Goal: Information Seeking & Learning: Compare options

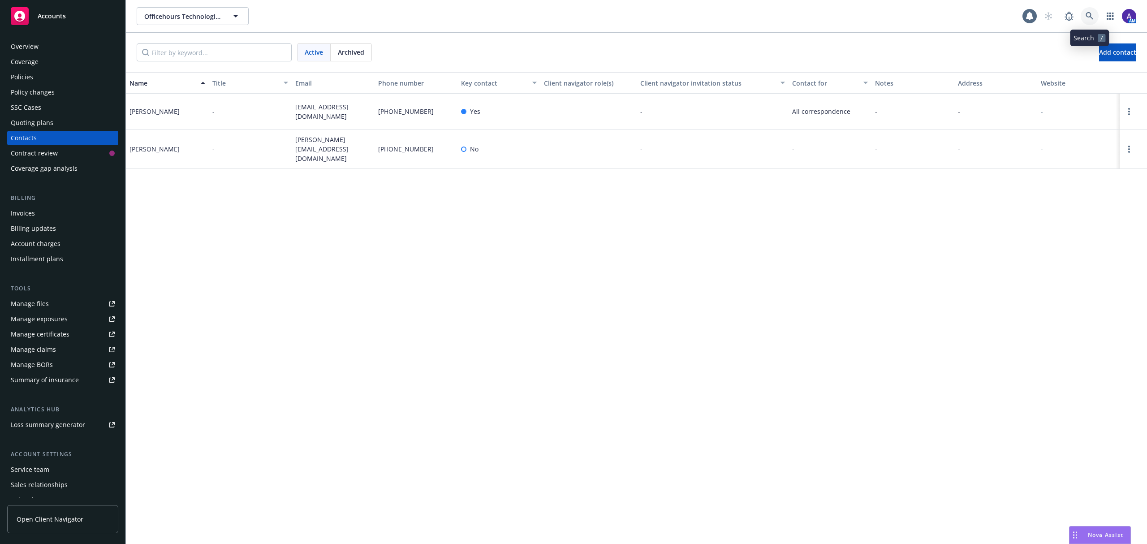
click at [1097, 13] on link at bounding box center [1090, 16] width 18 height 18
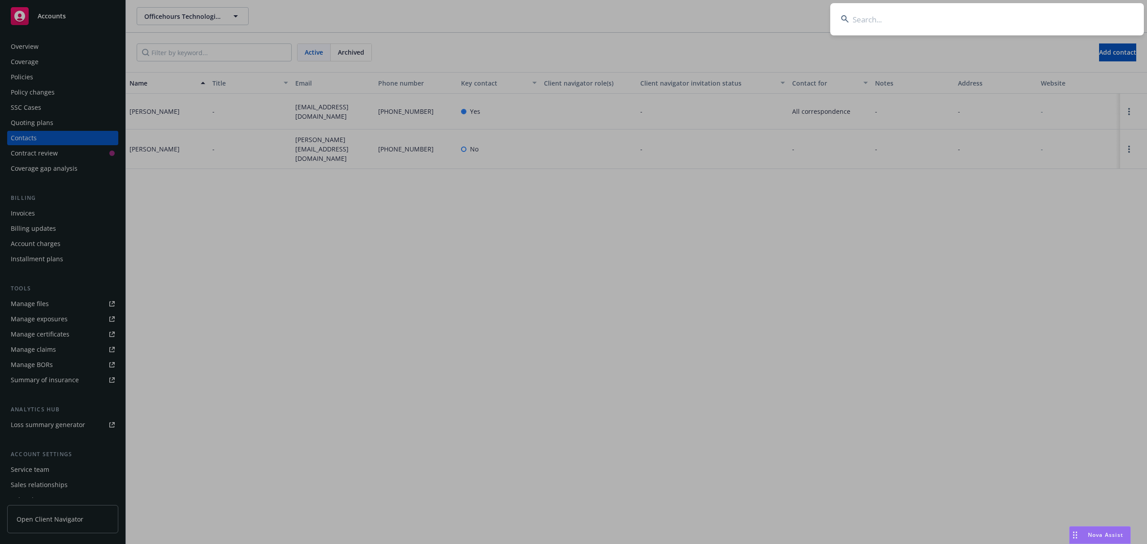
click at [1067, 15] on input at bounding box center [987, 19] width 314 height 32
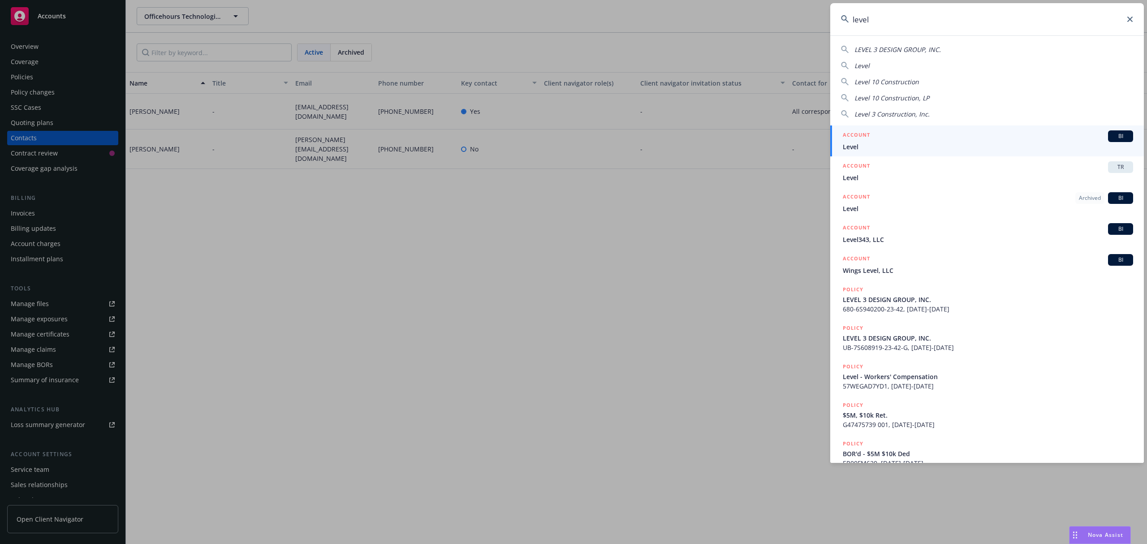
type input "level"
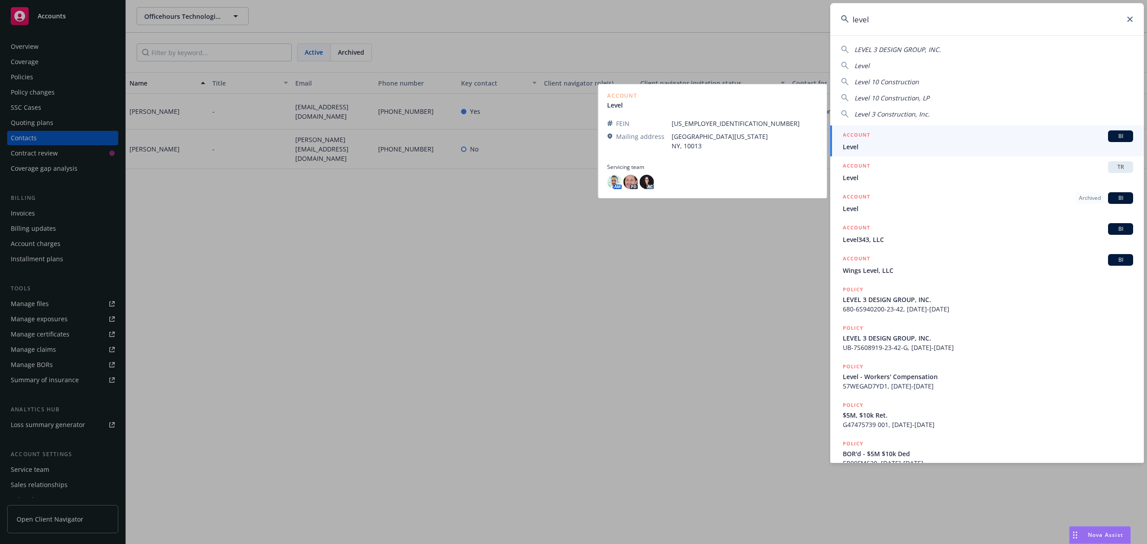
click at [945, 130] on div "ACCOUNT BI" at bounding box center [988, 136] width 290 height 12
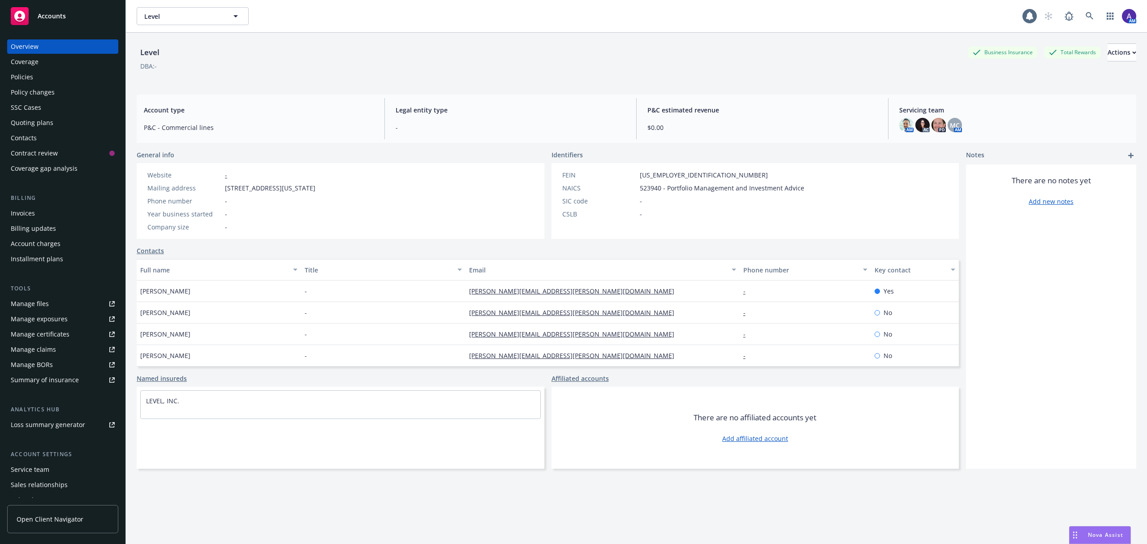
click at [49, 72] on div "Policies" at bounding box center [63, 77] width 104 height 14
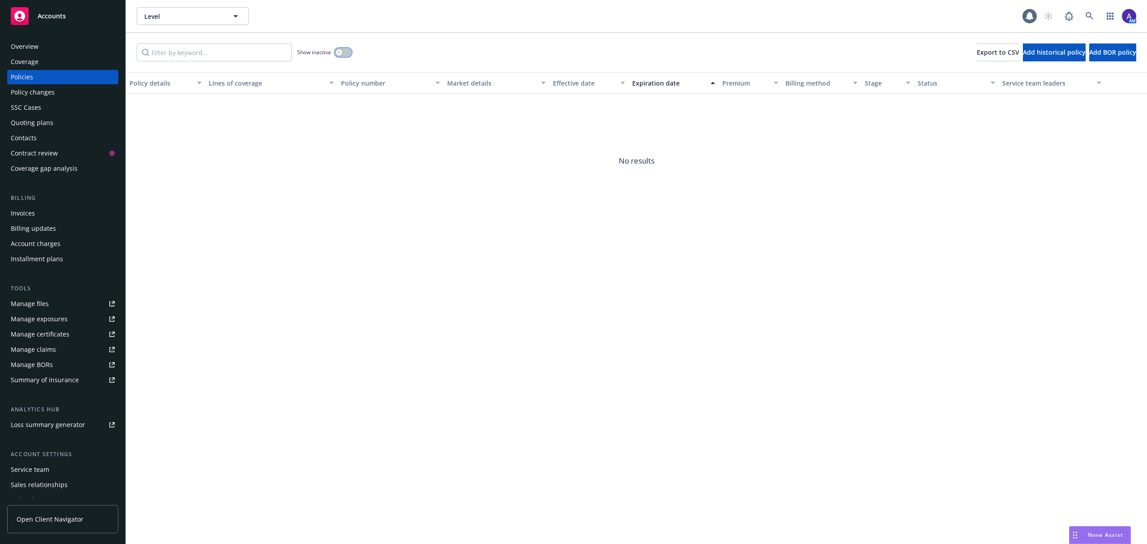
click at [341, 52] on icon "button" at bounding box center [339, 53] width 4 height 4
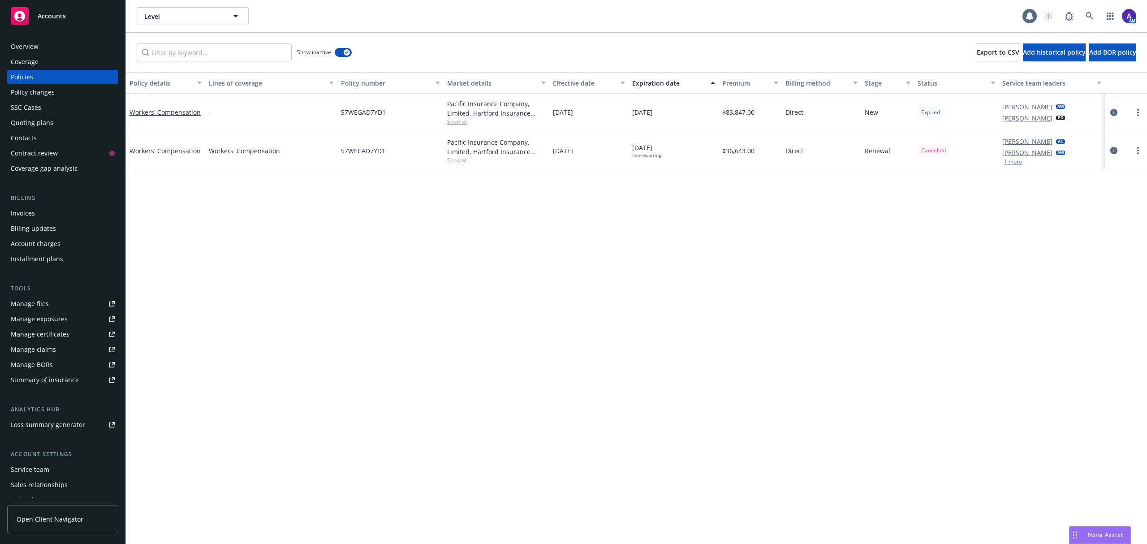
click at [1113, 155] on link "circleInformation" at bounding box center [1113, 150] width 11 height 11
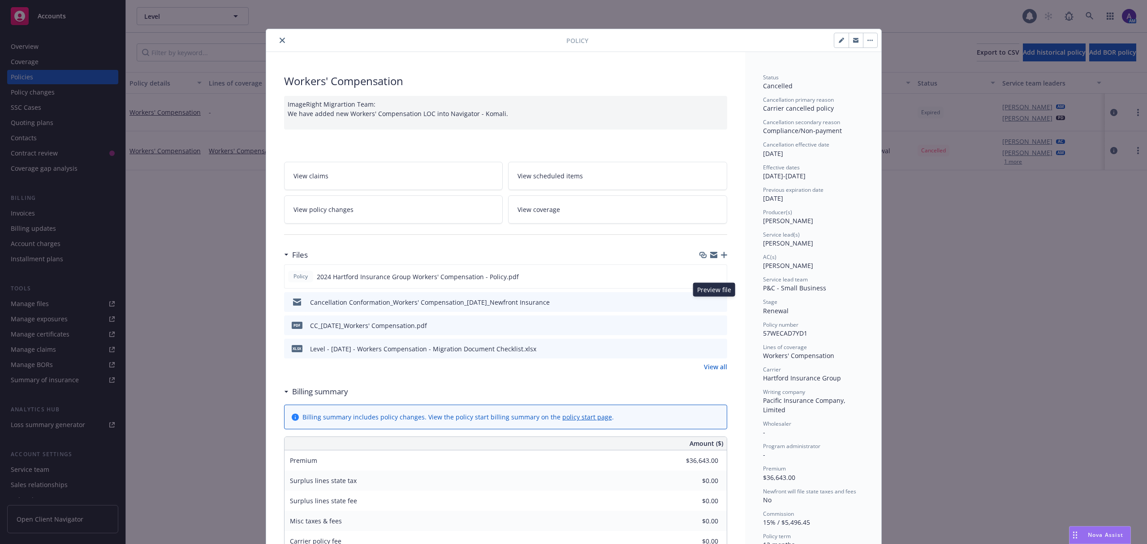
click at [715, 304] on icon "preview file" at bounding box center [719, 301] width 8 height 6
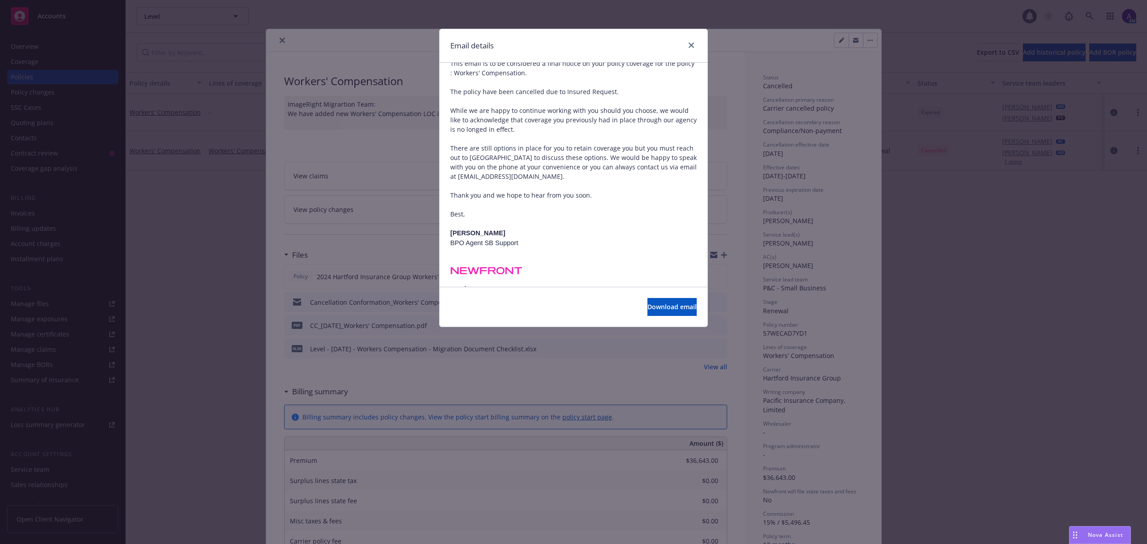
scroll to position [124, 0]
click at [690, 43] on icon "close" at bounding box center [691, 45] width 5 height 5
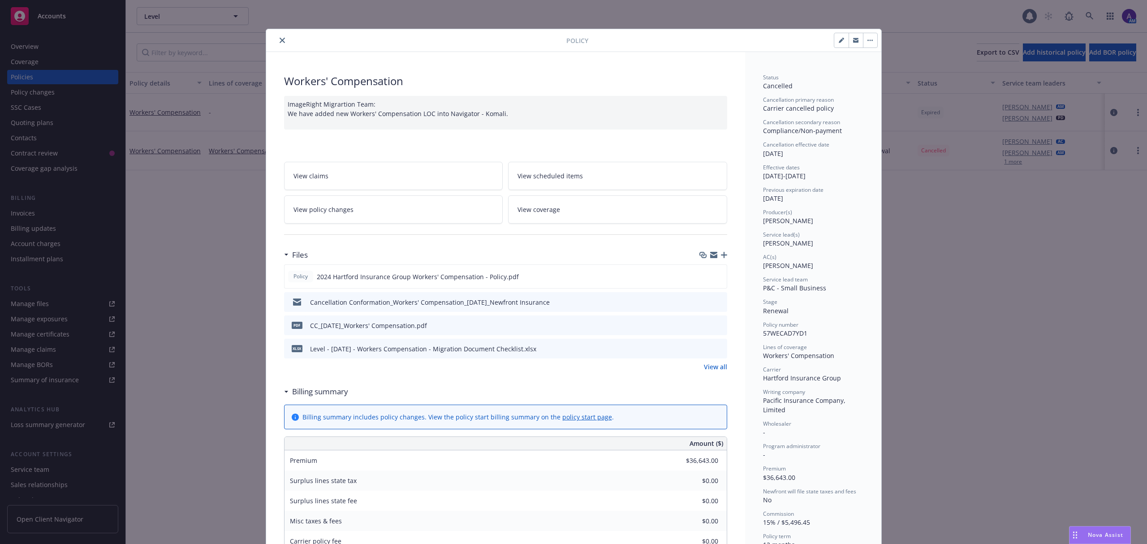
click at [271, 42] on div at bounding box center [418, 40] width 297 height 11
click at [280, 43] on icon "close" at bounding box center [282, 40] width 5 height 5
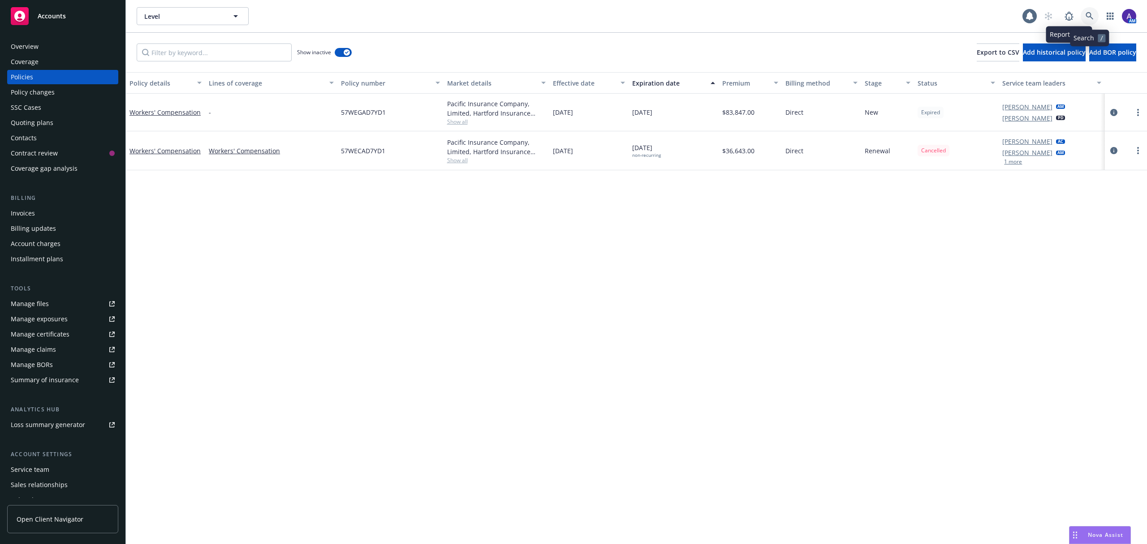
click at [1086, 13] on icon at bounding box center [1089, 16] width 8 height 8
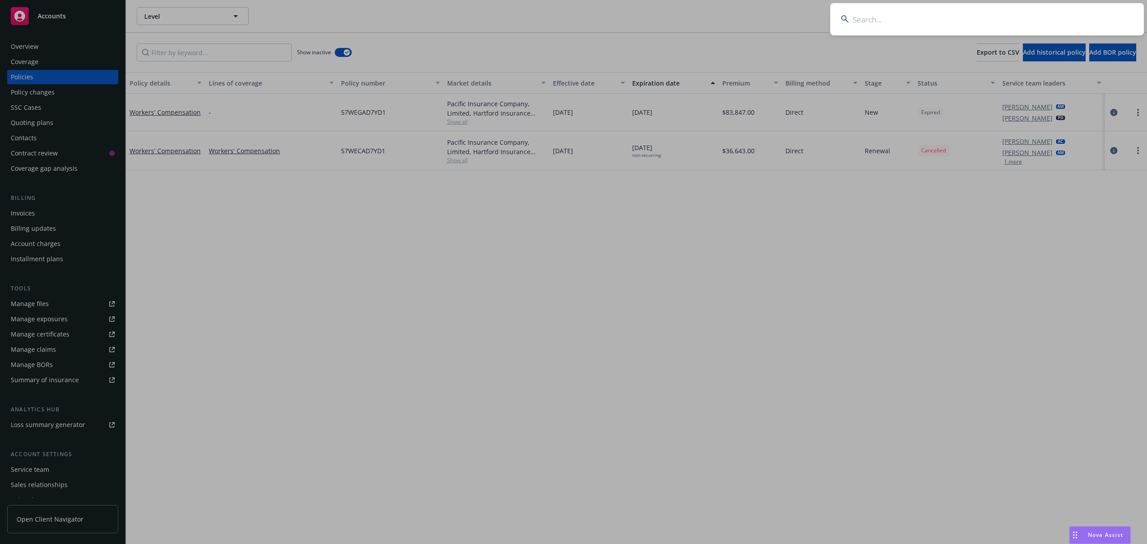
click at [880, 11] on input at bounding box center [987, 19] width 314 height 32
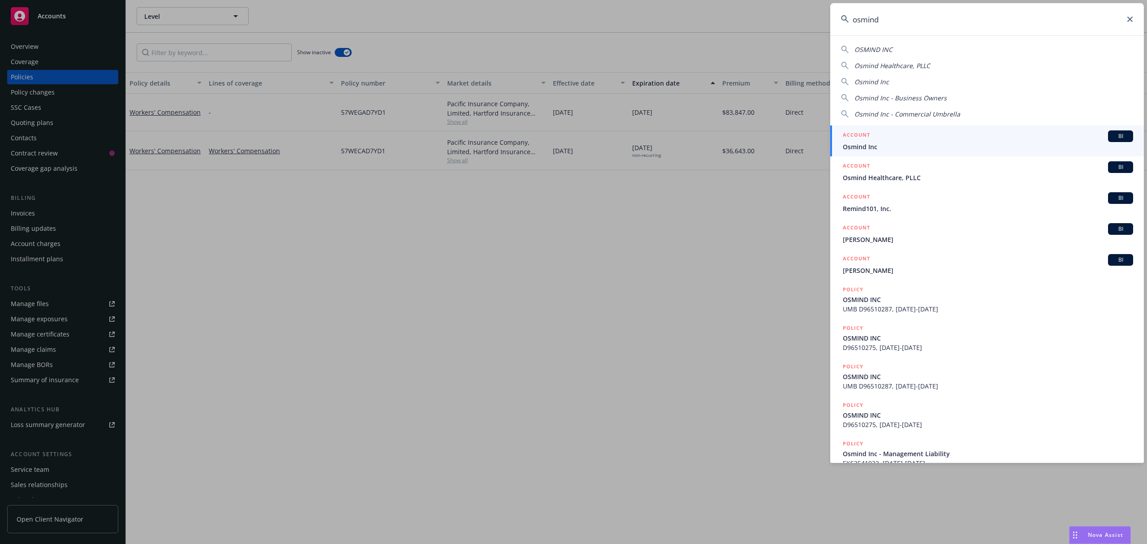
type input "osmind"
click at [871, 141] on div "ACCOUNT BI" at bounding box center [988, 136] width 290 height 12
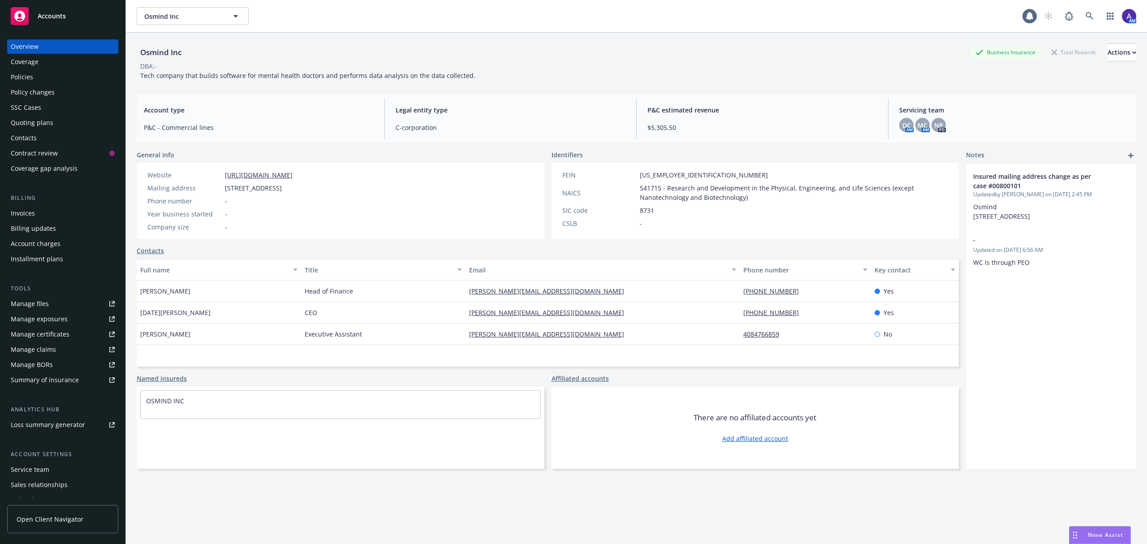
click at [43, 76] on div "Policies" at bounding box center [63, 77] width 104 height 14
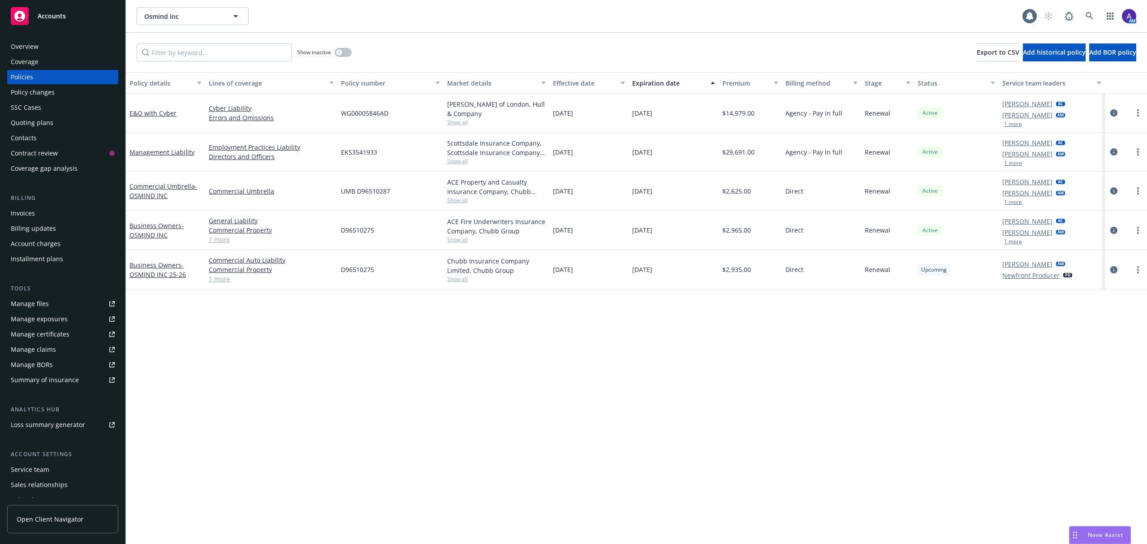
click at [1115, 271] on icon "circleInformation" at bounding box center [1113, 269] width 7 height 7
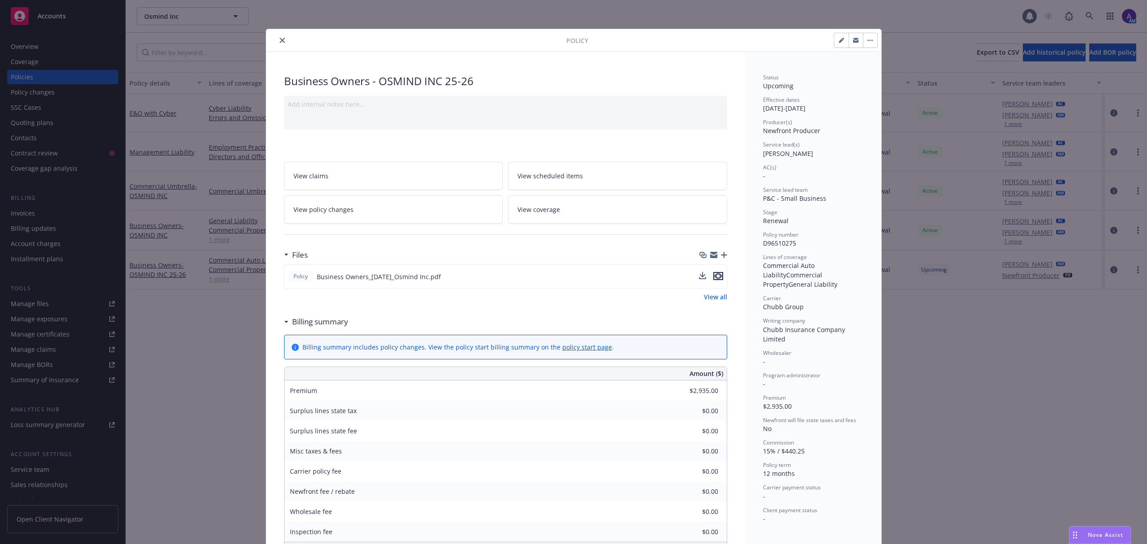
click at [715, 277] on icon "preview file" at bounding box center [718, 276] width 8 height 6
click at [280, 40] on icon "close" at bounding box center [282, 40] width 5 height 5
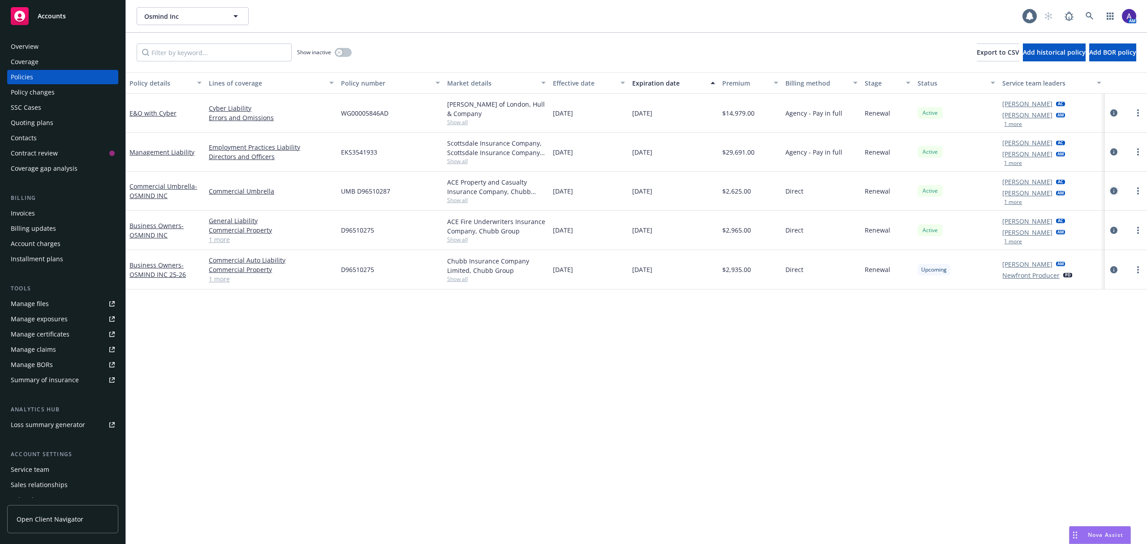
click at [1115, 190] on icon "circleInformation" at bounding box center [1113, 190] width 7 height 7
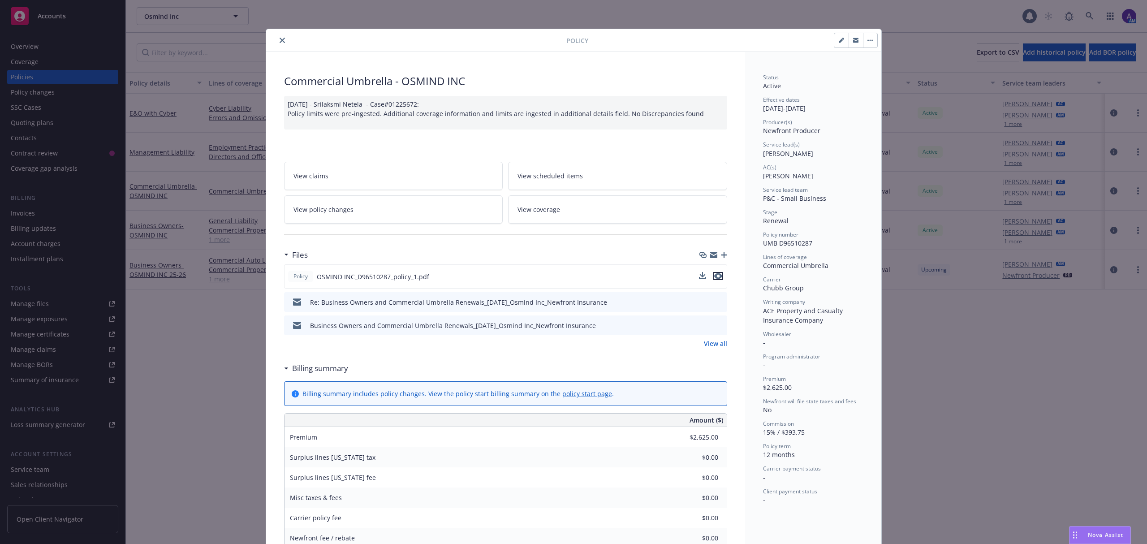
click at [714, 275] on icon "preview file" at bounding box center [718, 276] width 8 height 6
click at [280, 40] on icon "close" at bounding box center [282, 40] width 5 height 5
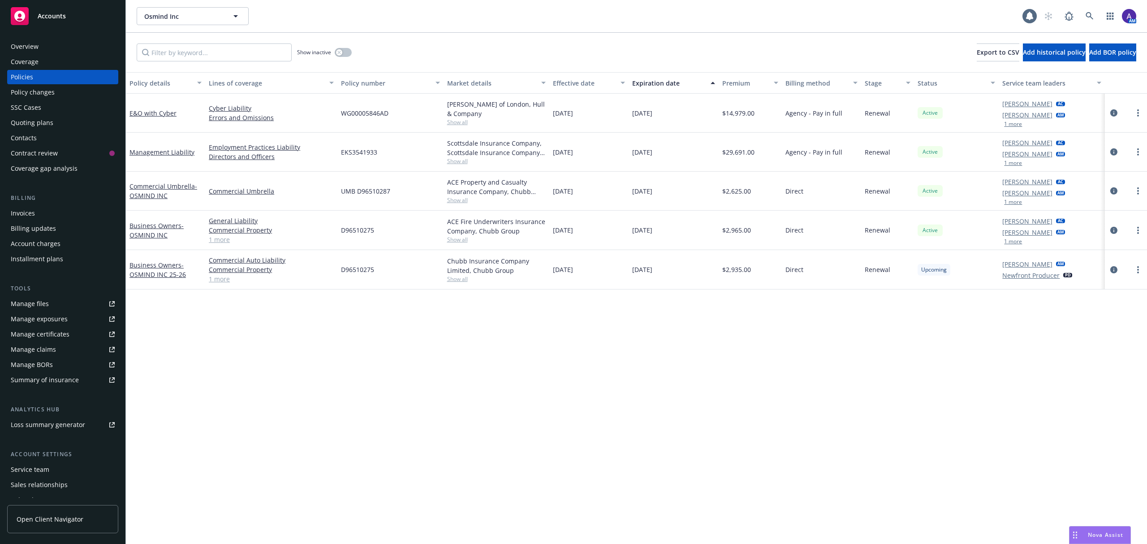
click at [1014, 162] on button "1 more" at bounding box center [1013, 162] width 18 height 5
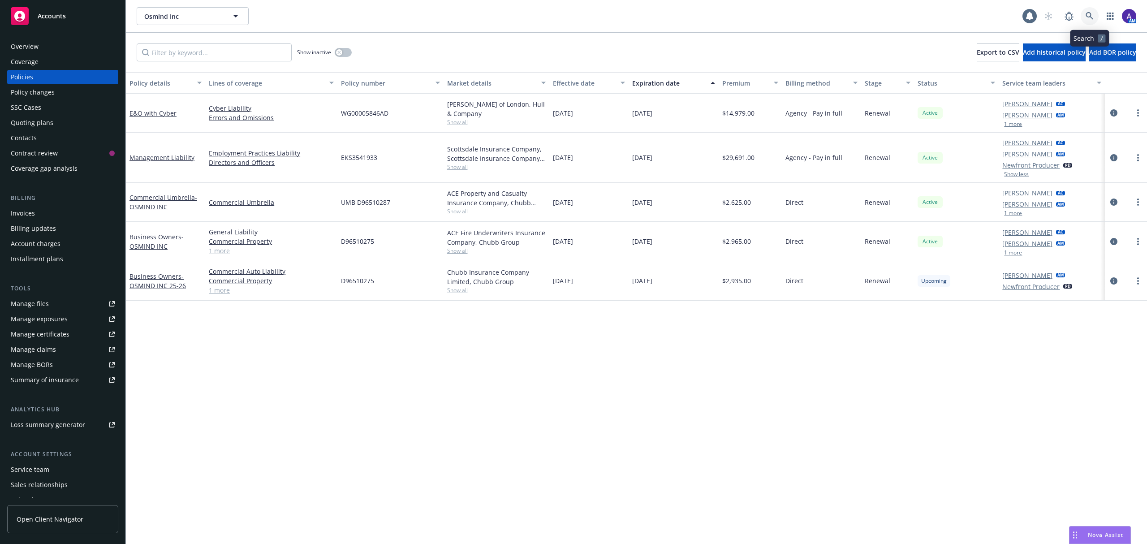
click at [1090, 13] on icon at bounding box center [1089, 16] width 8 height 8
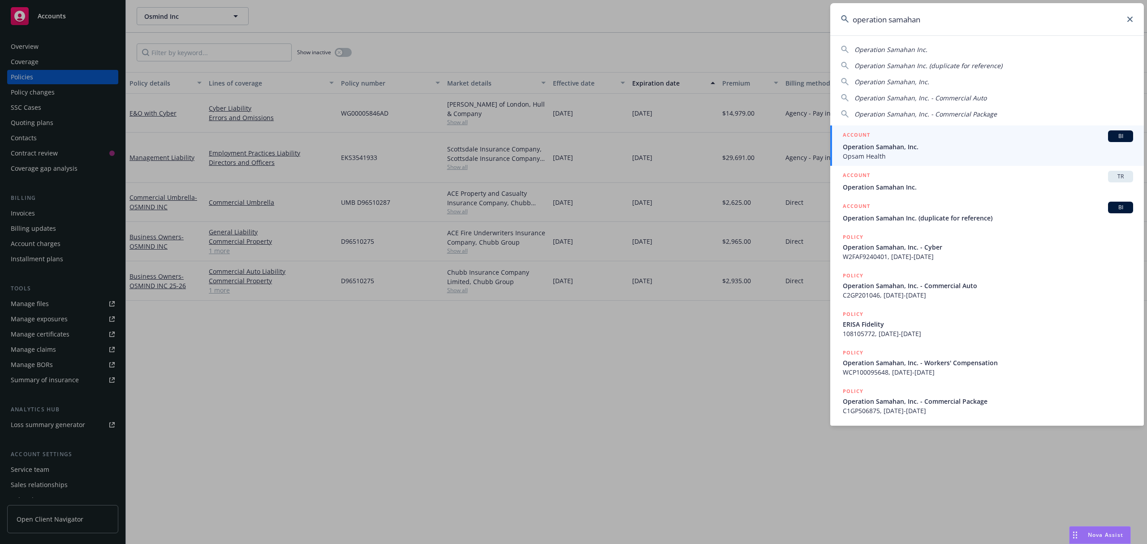
type input "operation samahan"
click at [948, 137] on div "ACCOUNT BI" at bounding box center [988, 136] width 290 height 12
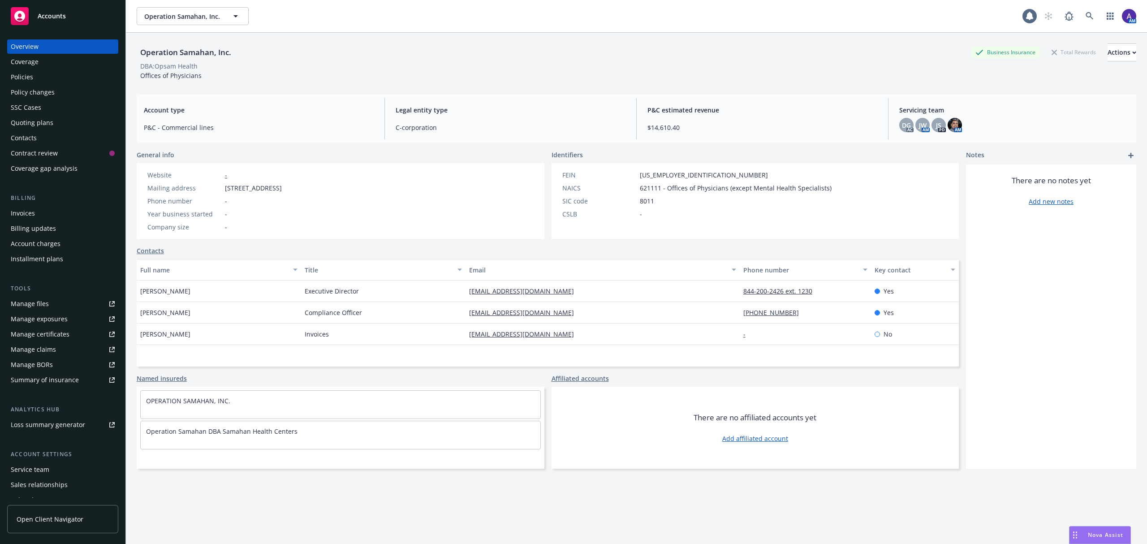
click at [40, 72] on div "Policies" at bounding box center [63, 77] width 104 height 14
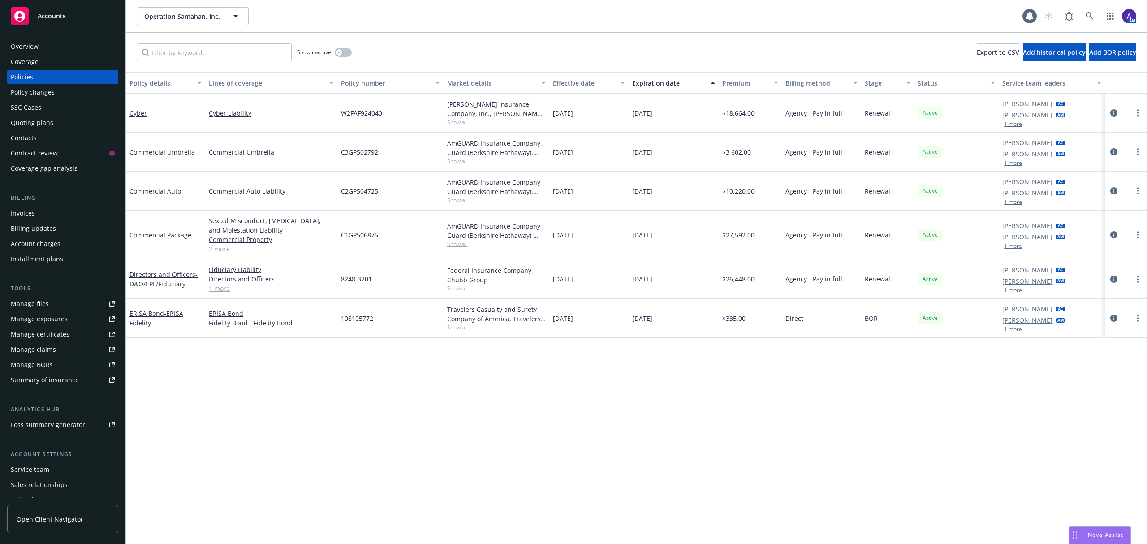
click at [460, 201] on span "Show all" at bounding box center [496, 200] width 99 height 8
click at [479, 423] on div "Policy details Lines of coverage Policy number Market details Effective date Ex…" at bounding box center [636, 308] width 1021 height 472
click at [458, 240] on span "Show all" at bounding box center [496, 244] width 99 height 8
click at [289, 420] on div "Policy details Lines of coverage Policy number Market details Effective date Ex…" at bounding box center [636, 308] width 1021 height 472
click at [1085, 18] on icon at bounding box center [1089, 16] width 8 height 8
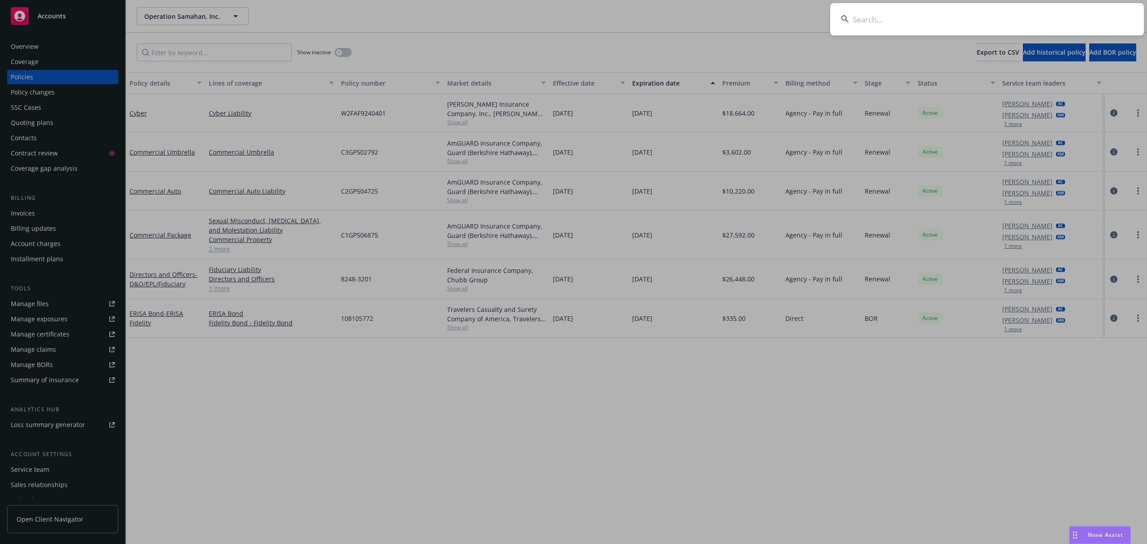
click at [1009, 18] on input at bounding box center [987, 19] width 314 height 32
click at [1009, 18] on input "Archform Inc." at bounding box center [987, 19] width 314 height 32
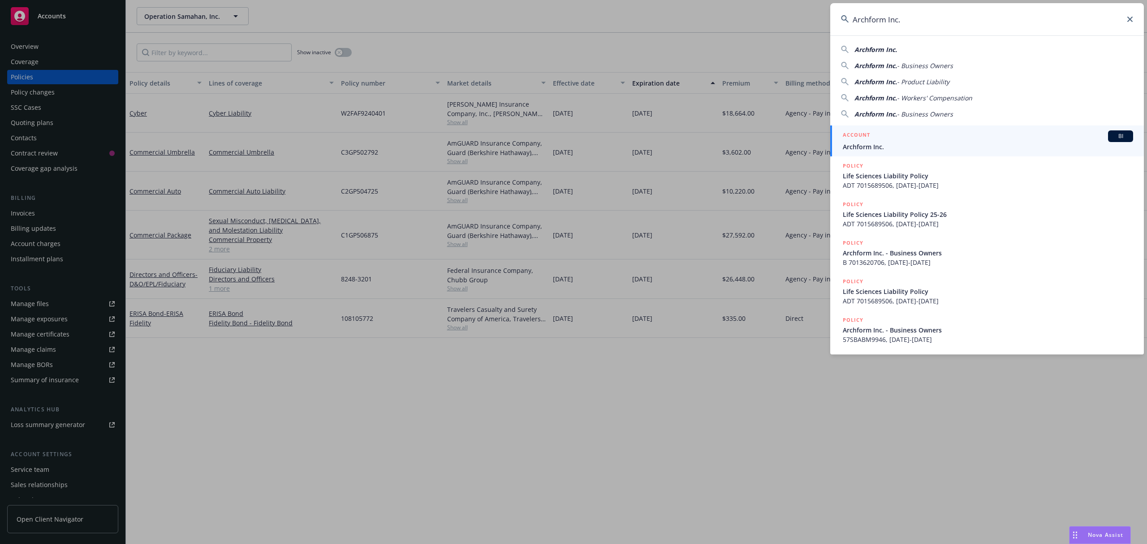
type input "Archform Inc."
click at [873, 138] on div "ACCOUNT BI" at bounding box center [988, 136] width 290 height 12
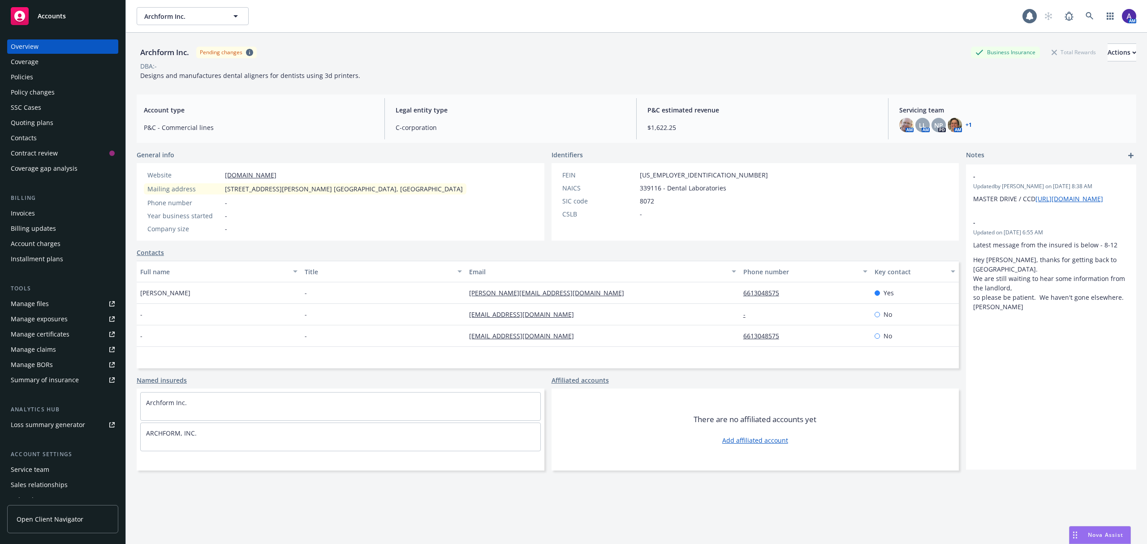
click at [31, 78] on div "Policies" at bounding box center [22, 77] width 22 height 14
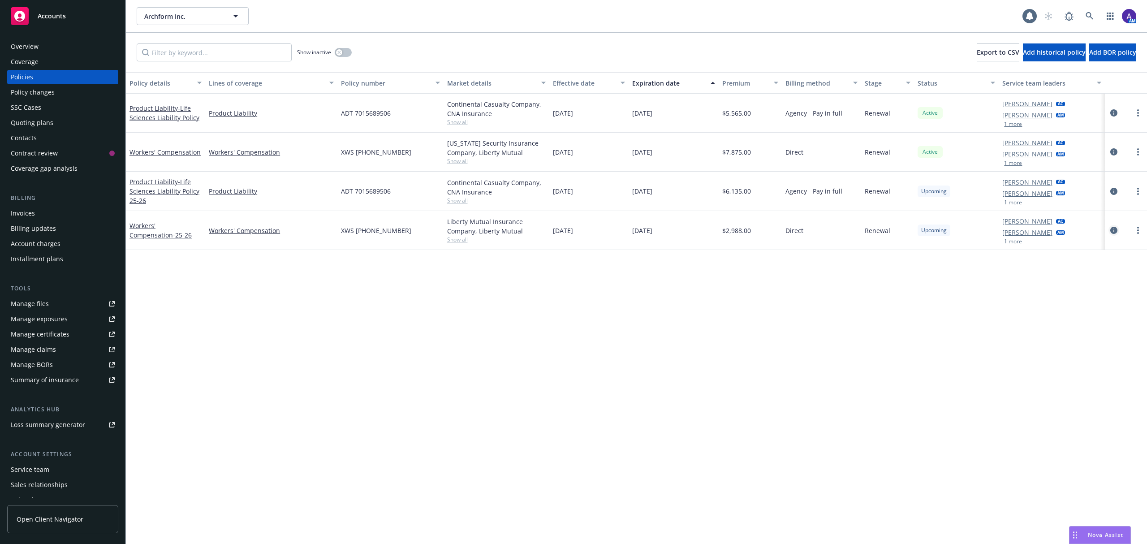
click at [1113, 232] on icon "circleInformation" at bounding box center [1113, 230] width 7 height 7
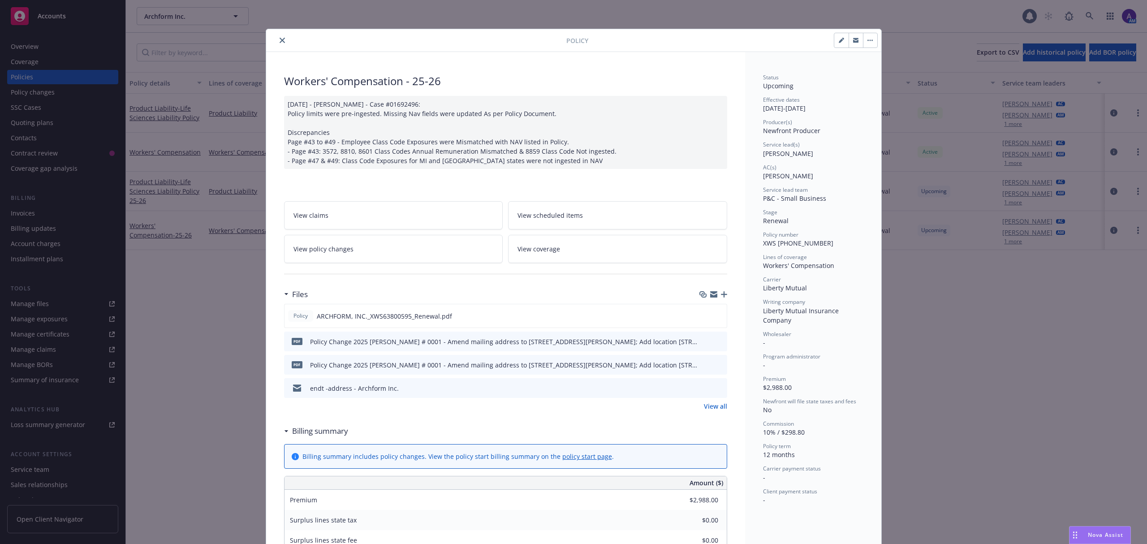
click at [280, 40] on icon "close" at bounding box center [282, 40] width 5 height 5
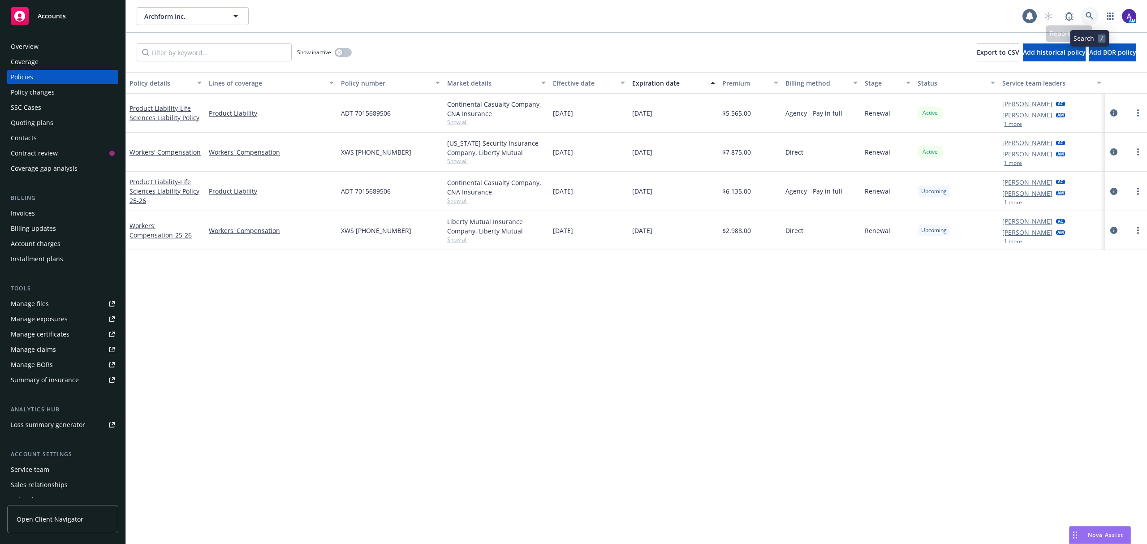
click at [1097, 13] on link at bounding box center [1090, 16] width 18 height 18
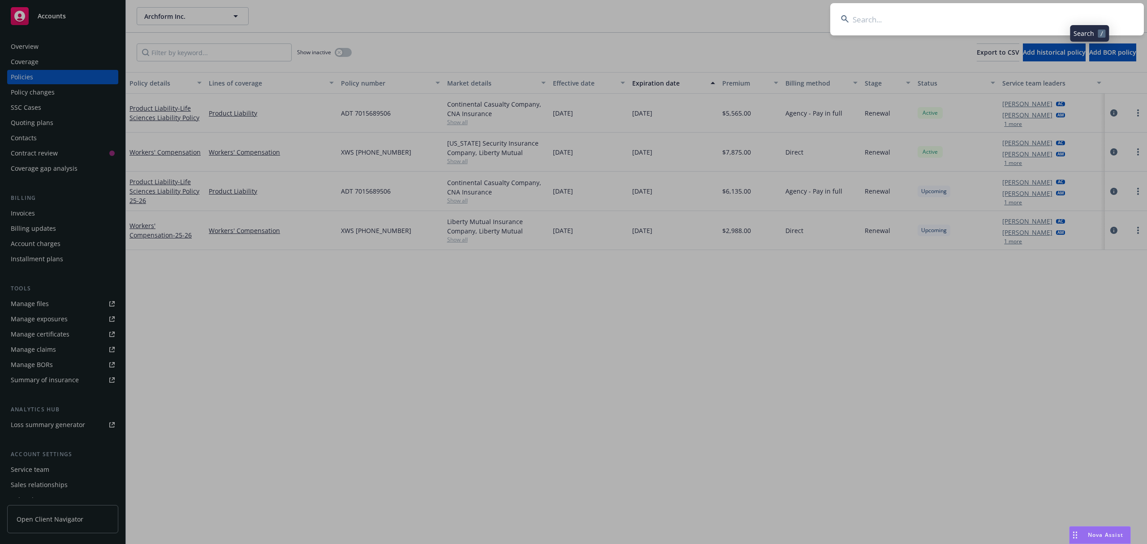
click at [1021, 17] on input at bounding box center [987, 19] width 314 height 32
click at [1021, 17] on input "Sports Solutions Inc" at bounding box center [987, 19] width 314 height 32
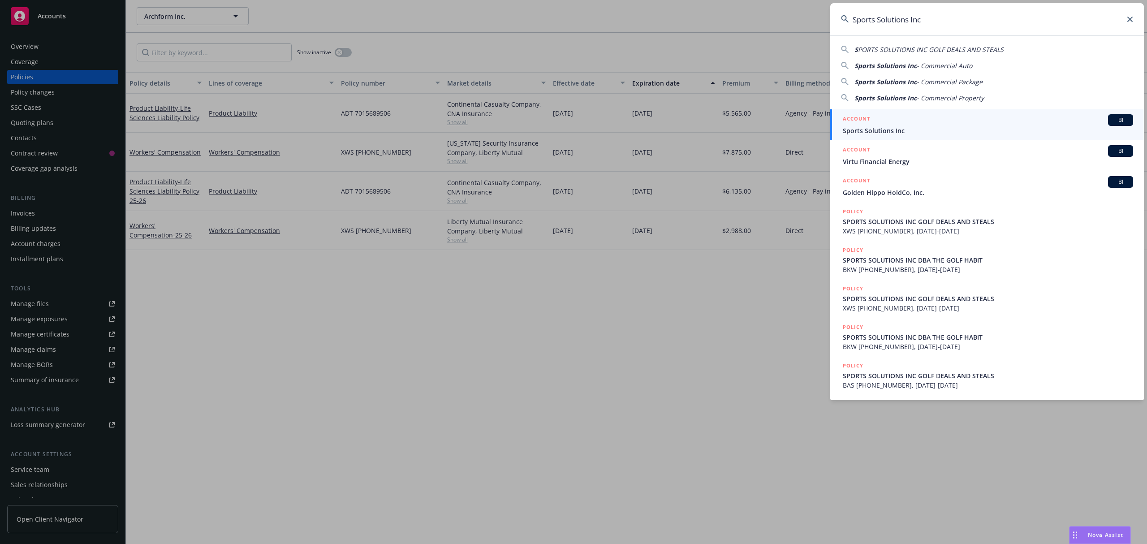
type input "Sports Solutions Inc"
click at [909, 133] on span "Sports Solutions Inc" at bounding box center [988, 130] width 290 height 9
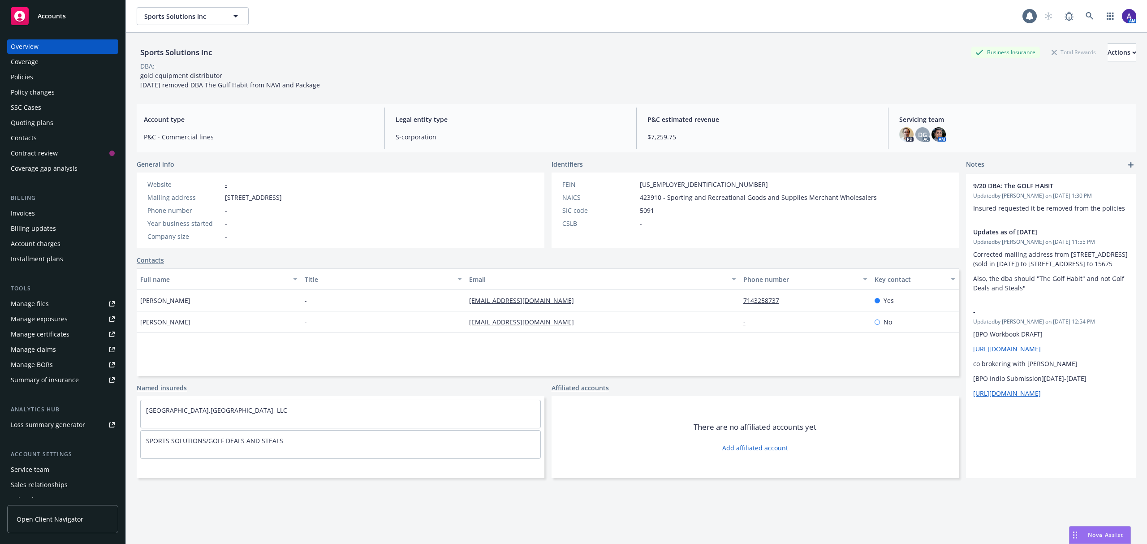
click at [38, 77] on div "Policies" at bounding box center [63, 77] width 104 height 14
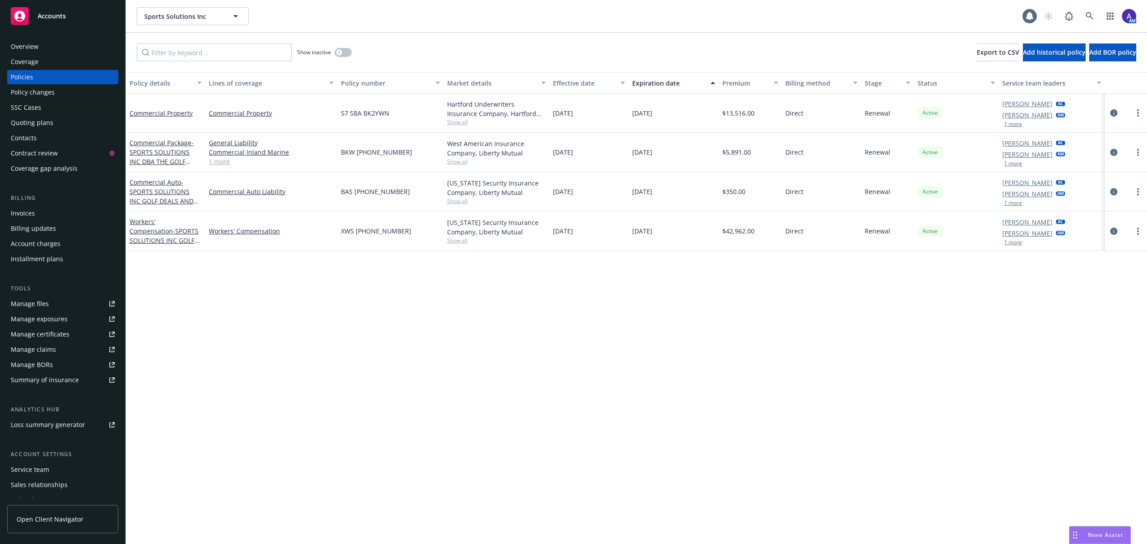
click at [39, 119] on div "Quoting plans" at bounding box center [32, 123] width 43 height 14
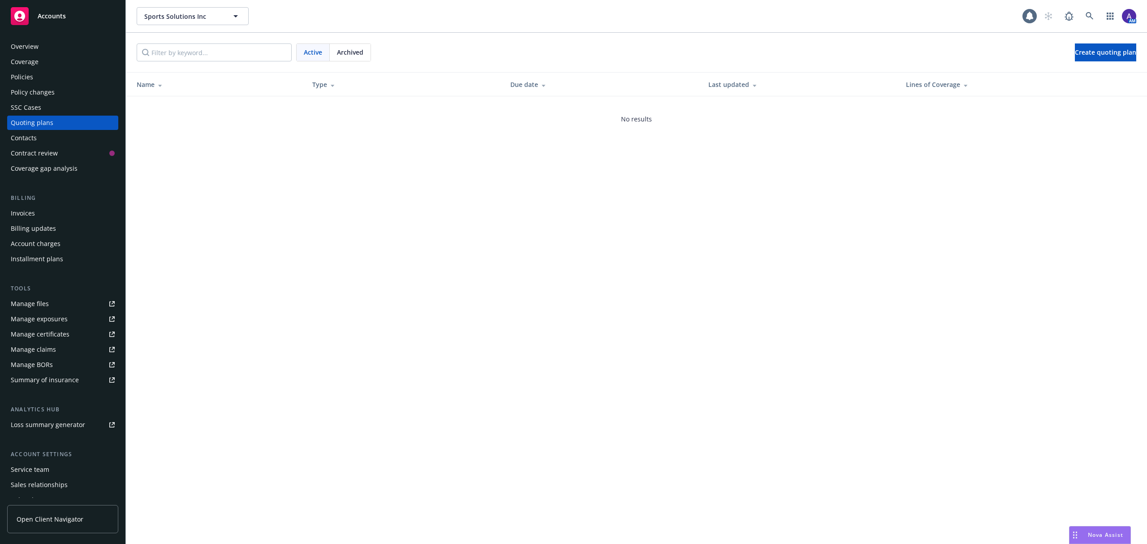
click at [366, 52] on div "Archived" at bounding box center [350, 52] width 41 height 17
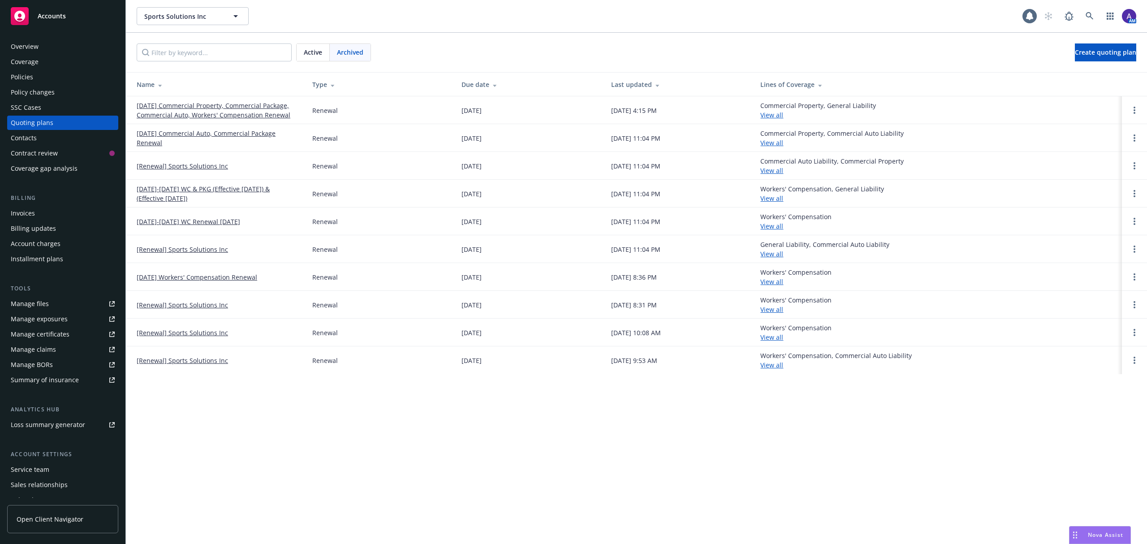
click at [184, 112] on link "09/26/25 Commercial Property, Commercial Package, Commercial Auto, Workers' Com…" at bounding box center [217, 110] width 161 height 19
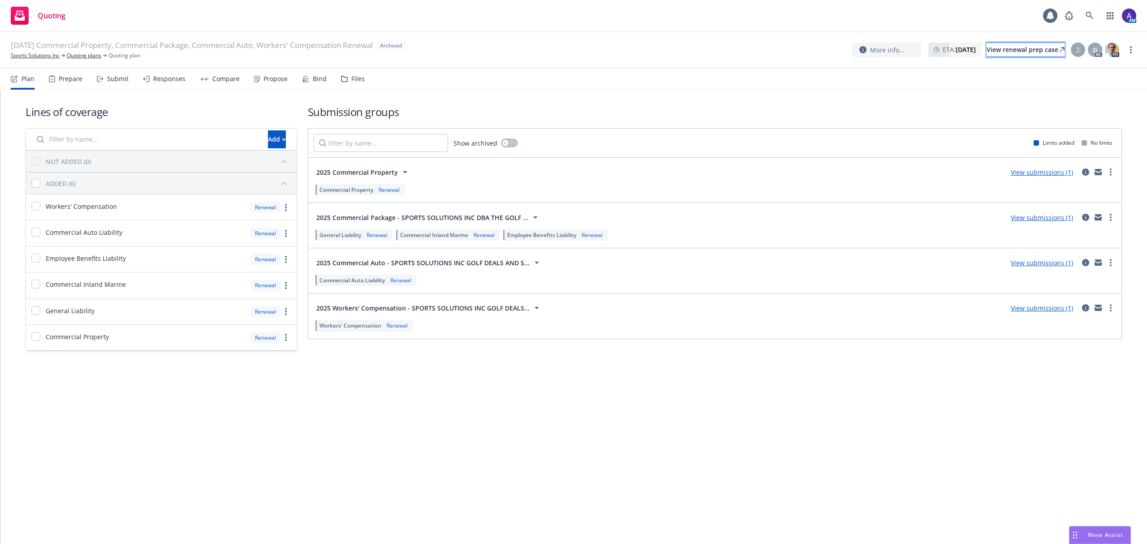
click at [1007, 49] on div "View renewal prep case" at bounding box center [1025, 49] width 78 height 13
click at [1094, 9] on link at bounding box center [1090, 16] width 18 height 18
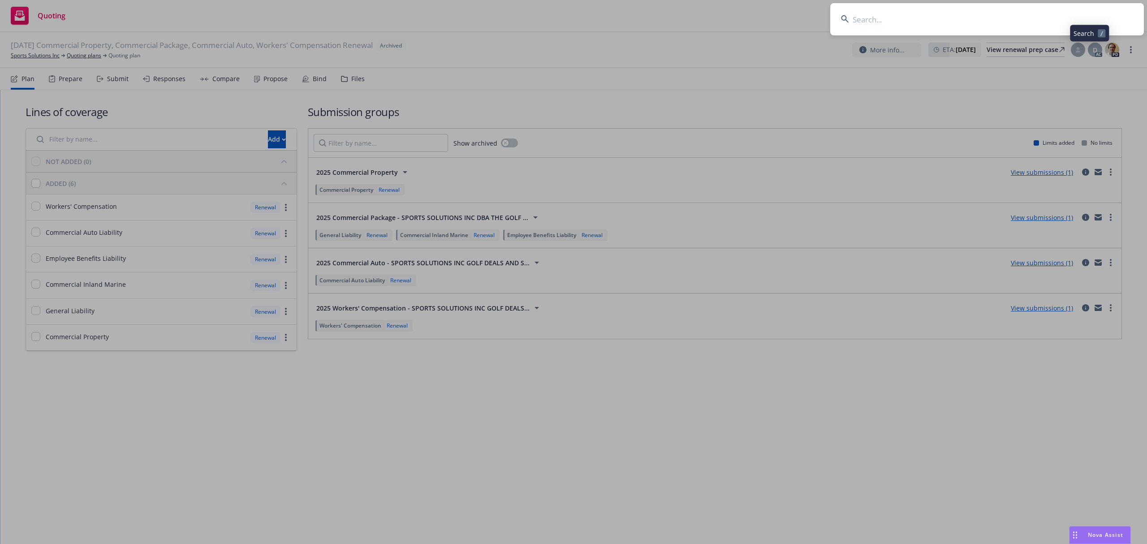
click at [991, 20] on input at bounding box center [987, 19] width 314 height 32
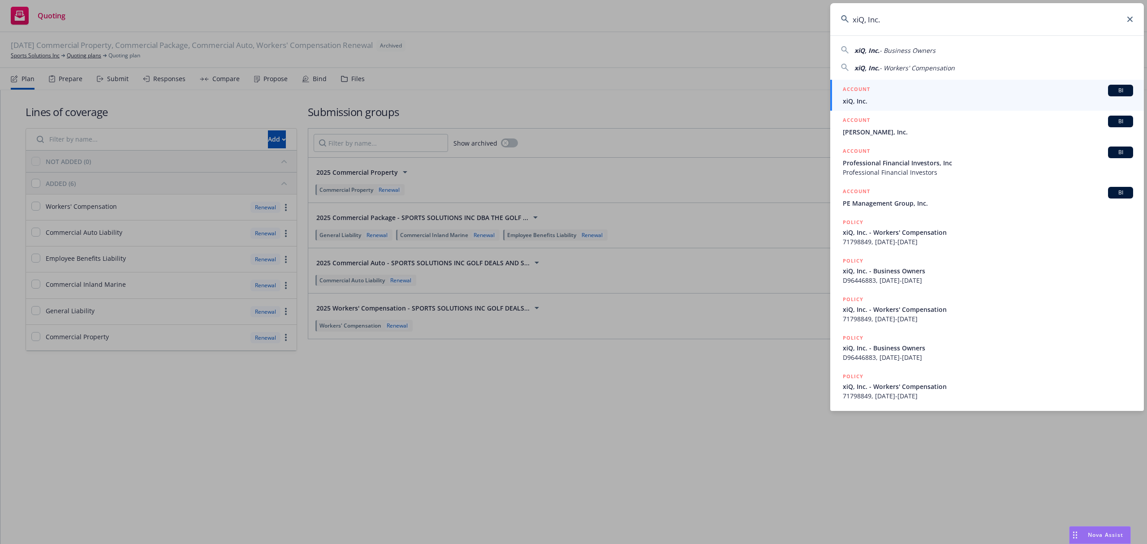
type input "xiQ, Inc."
click at [886, 102] on span "xiQ, Inc." at bounding box center [988, 100] width 290 height 9
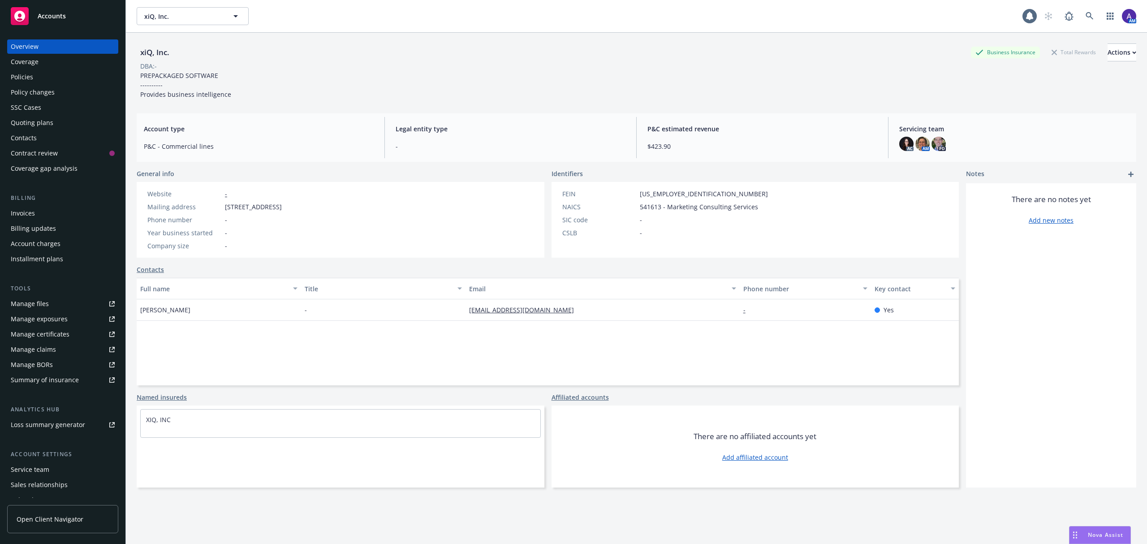
click at [27, 76] on div "Policies" at bounding box center [22, 77] width 22 height 14
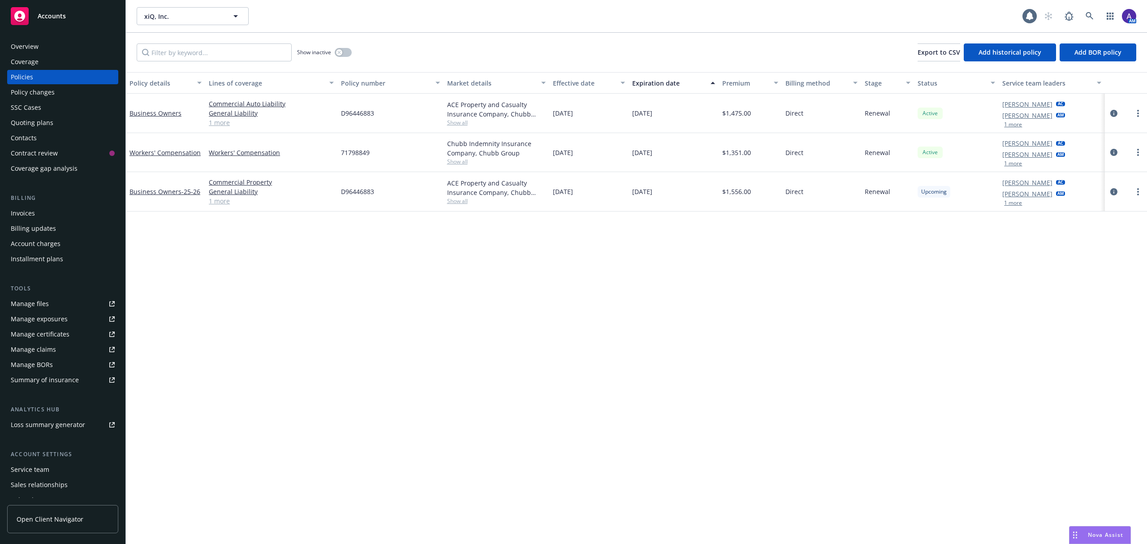
click at [27, 76] on div "Policies" at bounding box center [22, 77] width 22 height 14
click at [54, 117] on div "Quoting plans" at bounding box center [63, 123] width 104 height 14
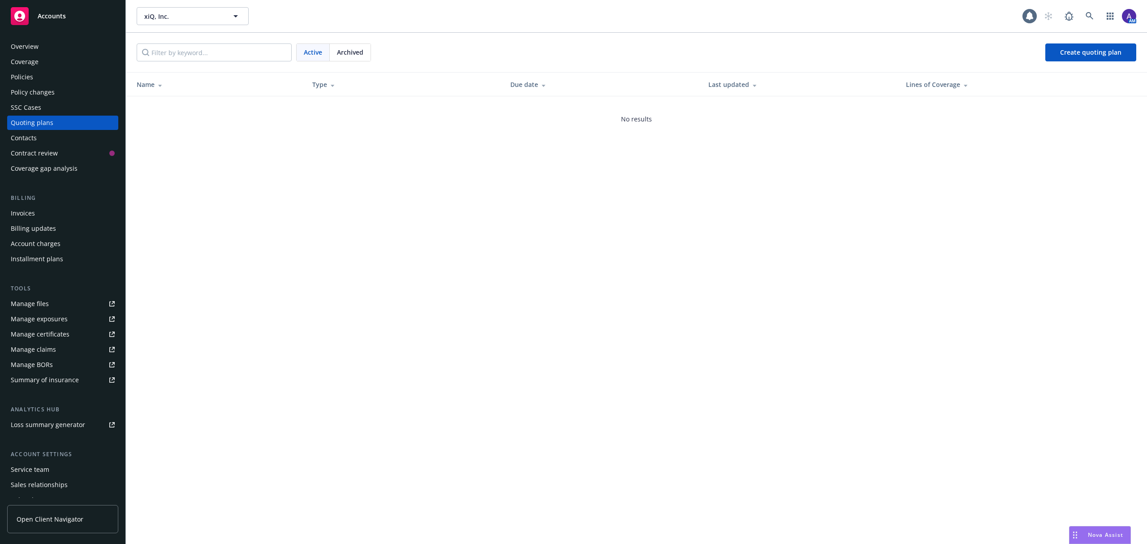
click at [370, 52] on div "Archived" at bounding box center [350, 52] width 41 height 17
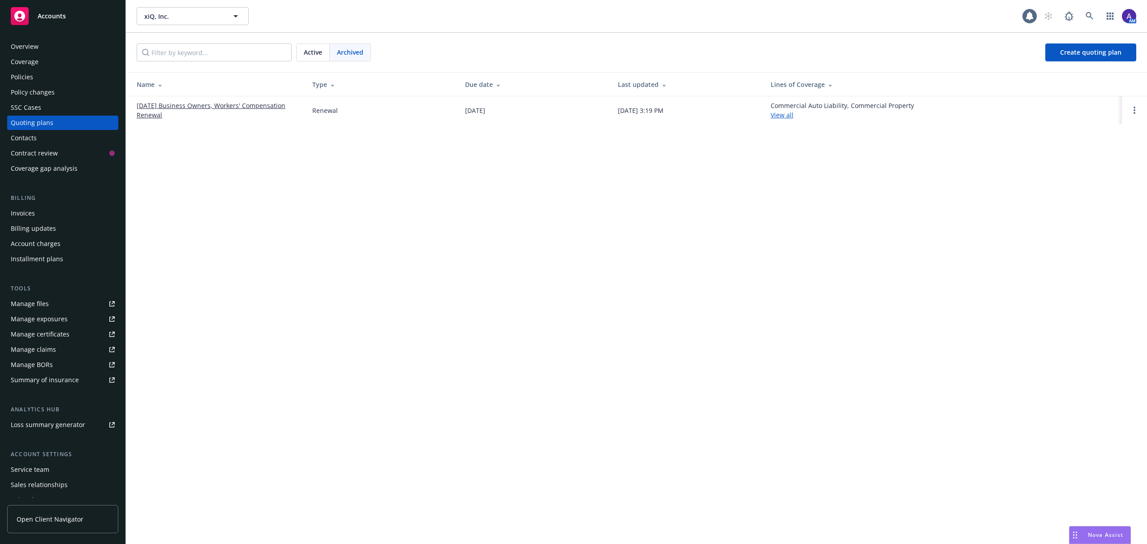
click at [158, 108] on link "09/03/25 Business Owners, Workers' Compensation Renewal" at bounding box center [217, 110] width 161 height 19
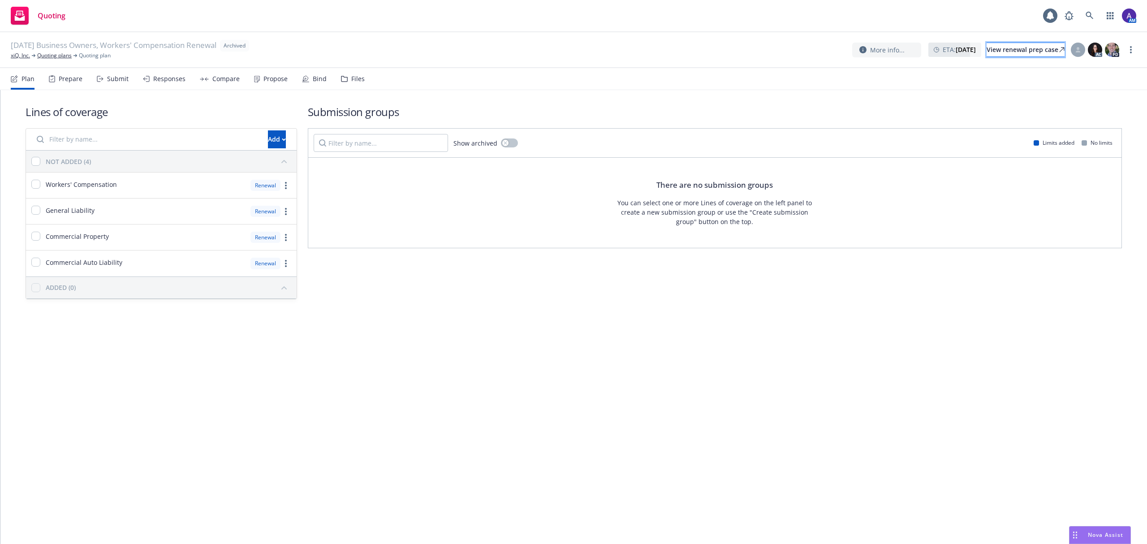
click at [998, 54] on div "View renewal prep case" at bounding box center [1025, 49] width 78 height 13
click at [1085, 16] on link at bounding box center [1090, 16] width 18 height 18
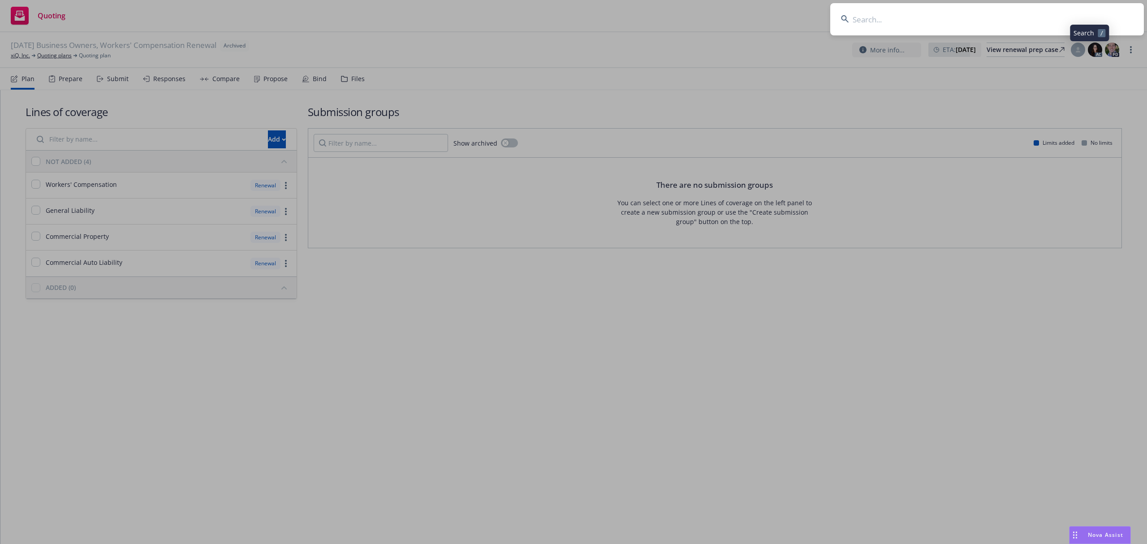
click at [995, 16] on input at bounding box center [987, 19] width 314 height 32
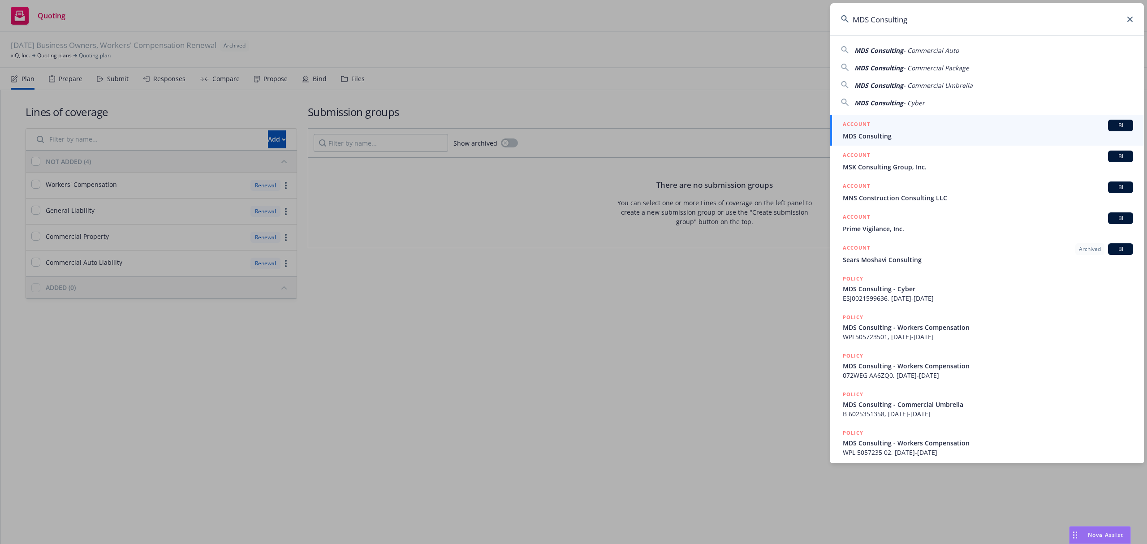
type input "MDS Consulting"
click at [874, 131] on div "ACCOUNT BI" at bounding box center [988, 126] width 290 height 12
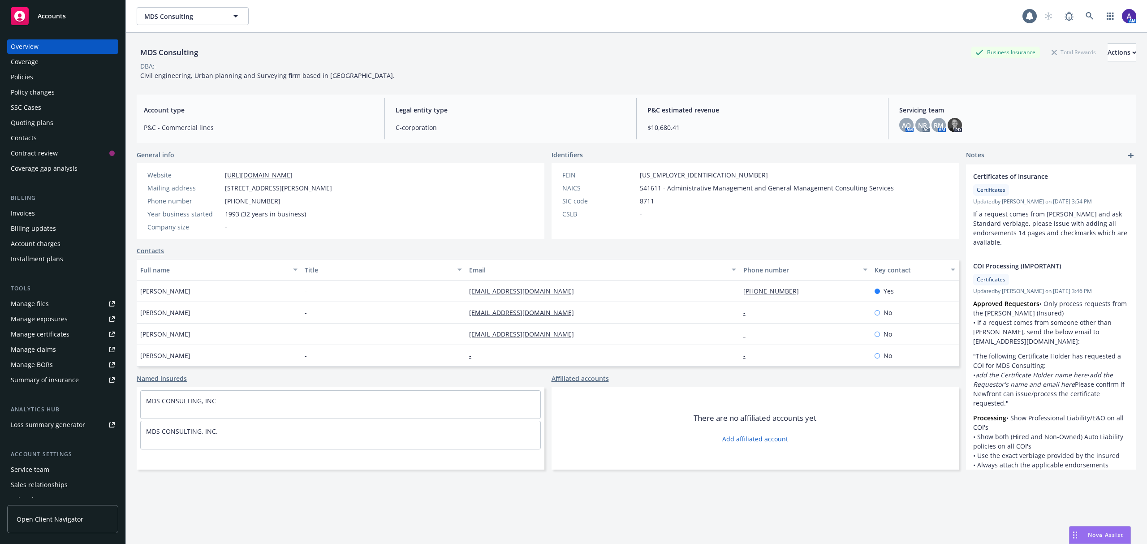
click at [23, 71] on div "Policies" at bounding box center [22, 77] width 22 height 14
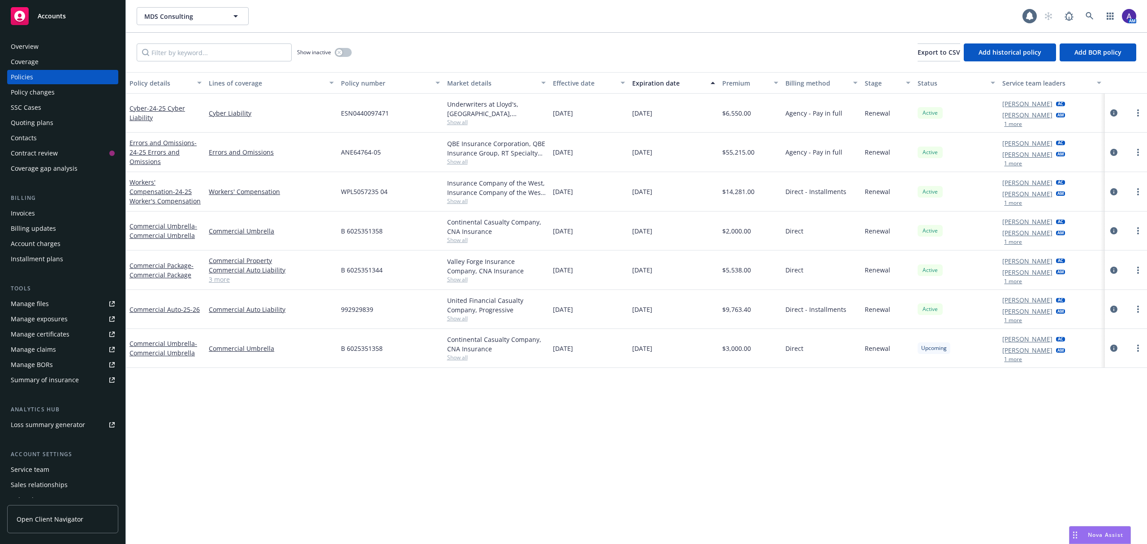
click at [47, 123] on div "Quoting plans" at bounding box center [32, 123] width 43 height 14
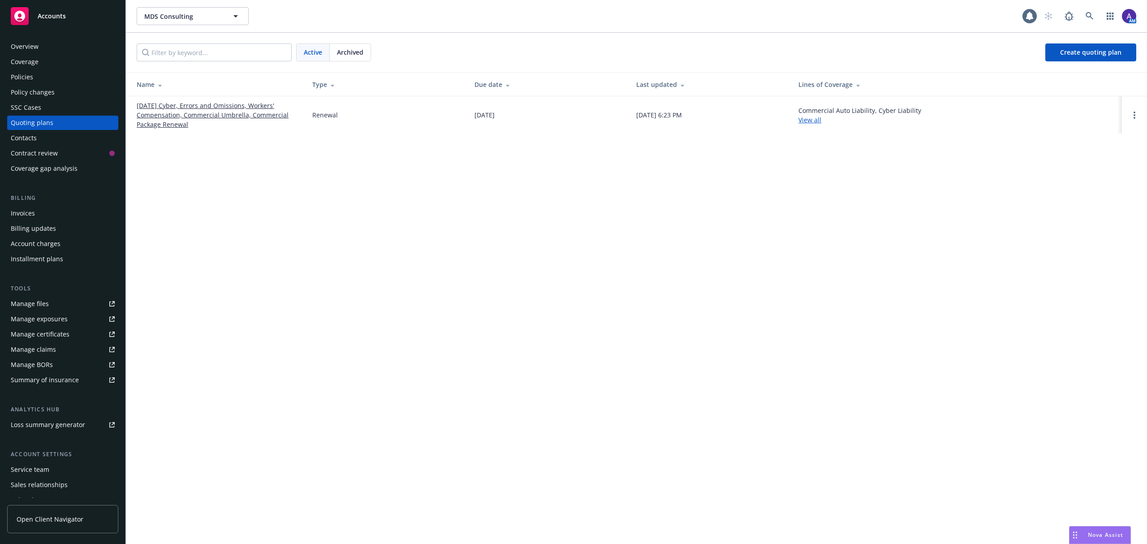
click at [194, 108] on link "[DATE] Cyber, Errors and Omissions, Workers' Compensation, Commercial Umbrella,…" at bounding box center [217, 115] width 161 height 28
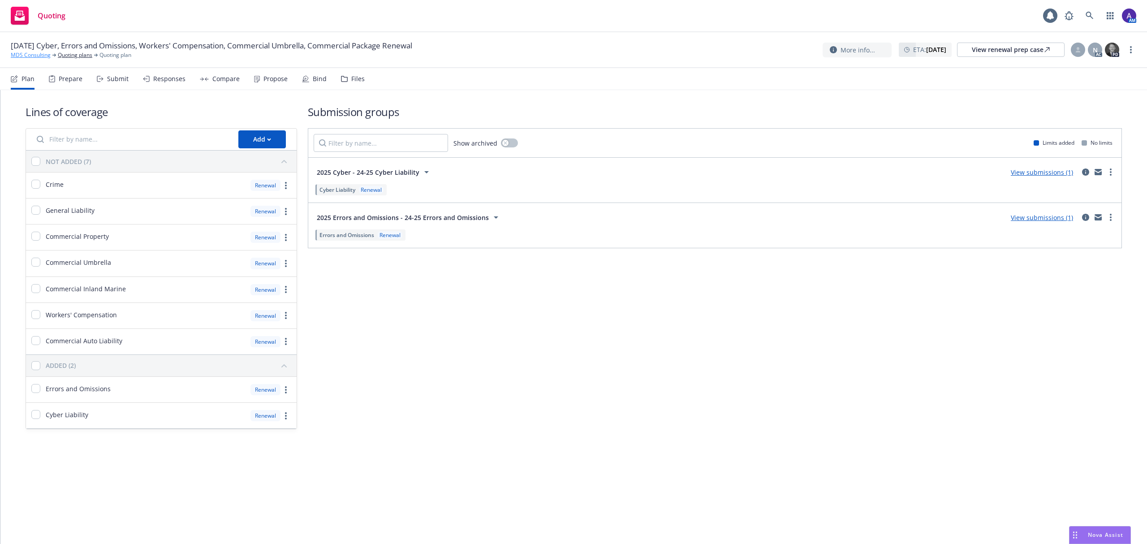
click at [44, 59] on link "MDS Consulting" at bounding box center [31, 55] width 40 height 8
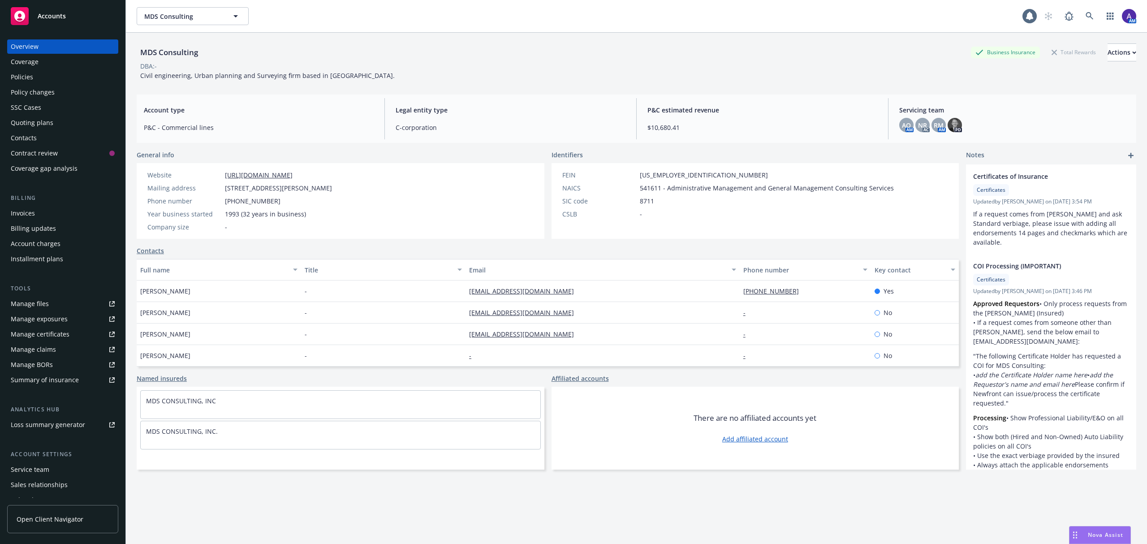
click at [22, 78] on div "Policies" at bounding box center [22, 77] width 22 height 14
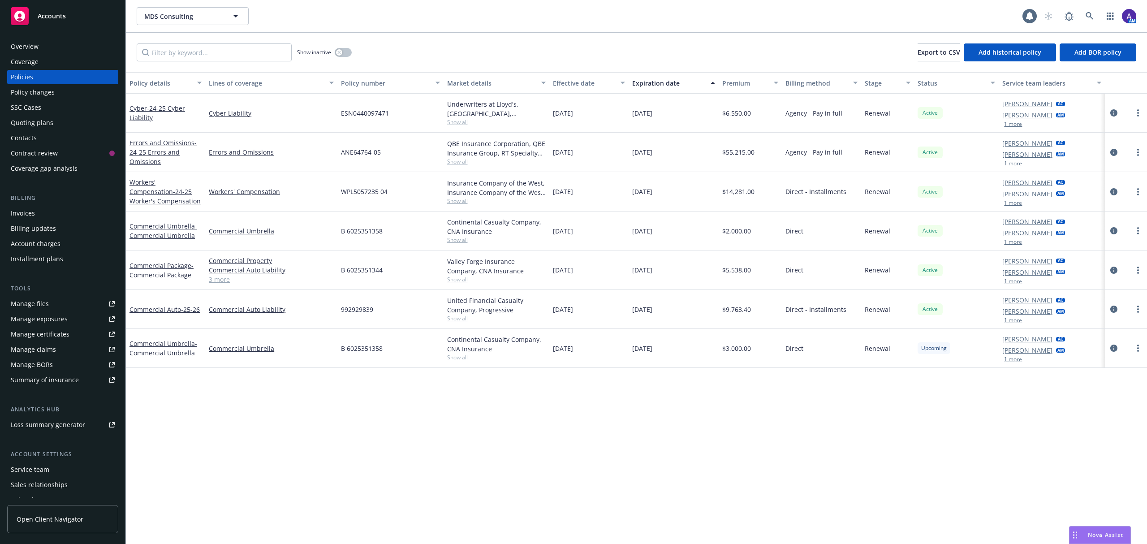
click at [72, 122] on div "Quoting plans" at bounding box center [63, 123] width 104 height 14
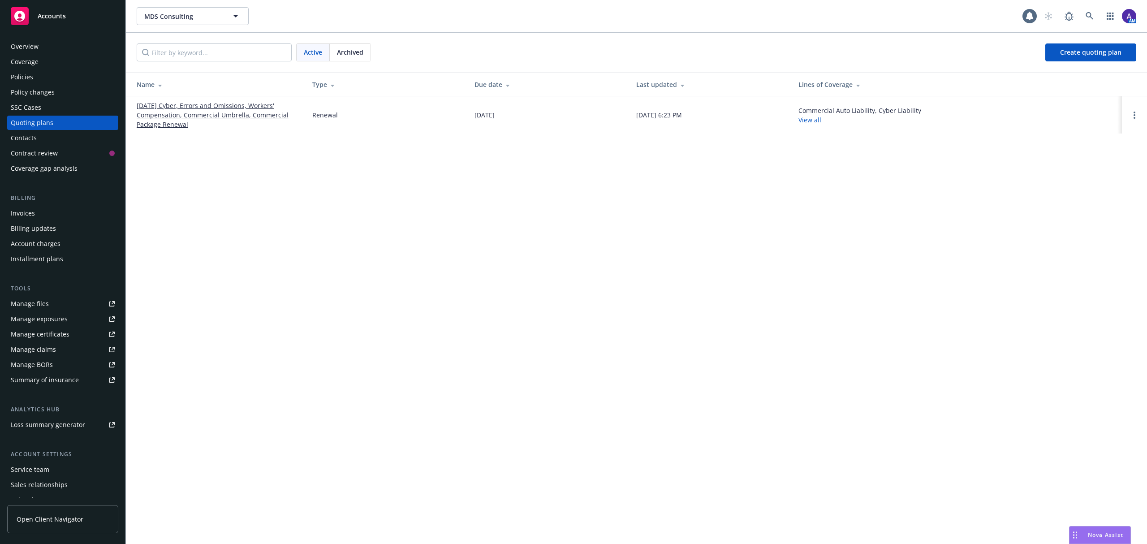
click at [243, 108] on link "[DATE] Cyber, Errors and Omissions, Workers' Compensation, Commercial Umbrella,…" at bounding box center [217, 115] width 161 height 28
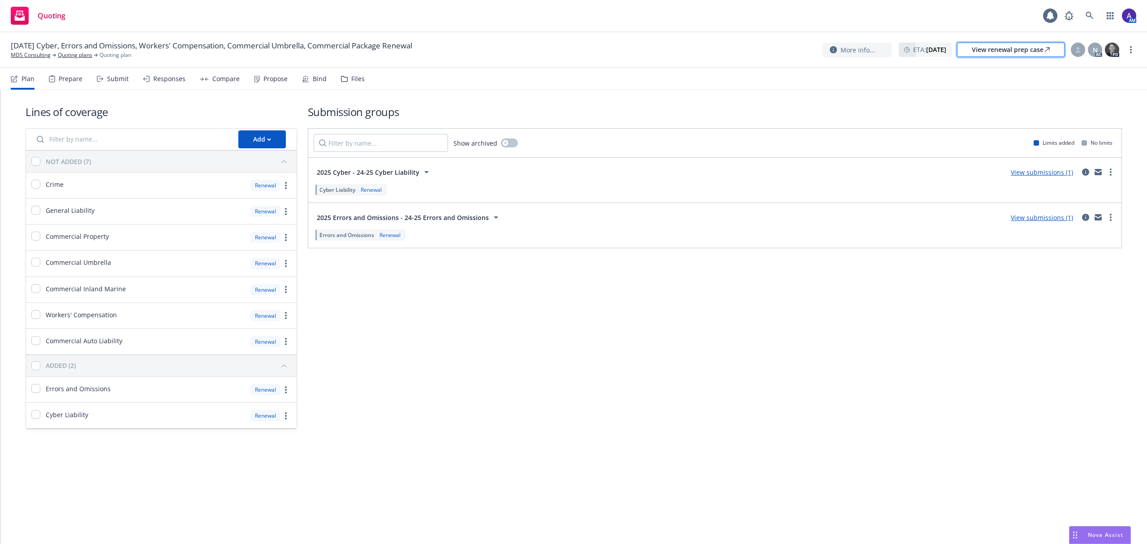
click at [1004, 54] on div "View renewal prep case" at bounding box center [1011, 49] width 78 height 13
click at [1085, 15] on link at bounding box center [1090, 16] width 18 height 18
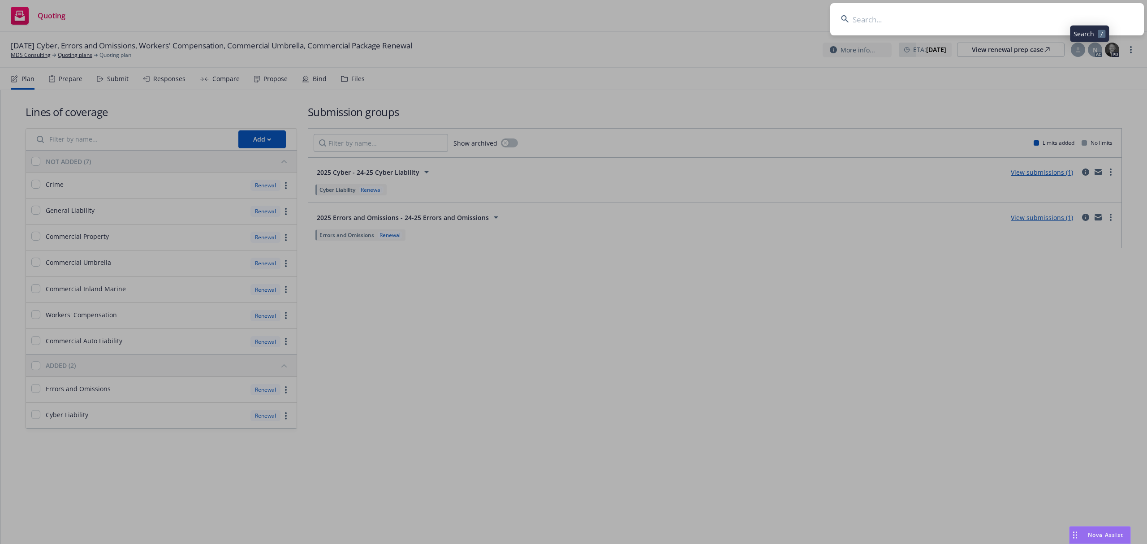
click at [1029, 15] on input at bounding box center [987, 19] width 314 height 32
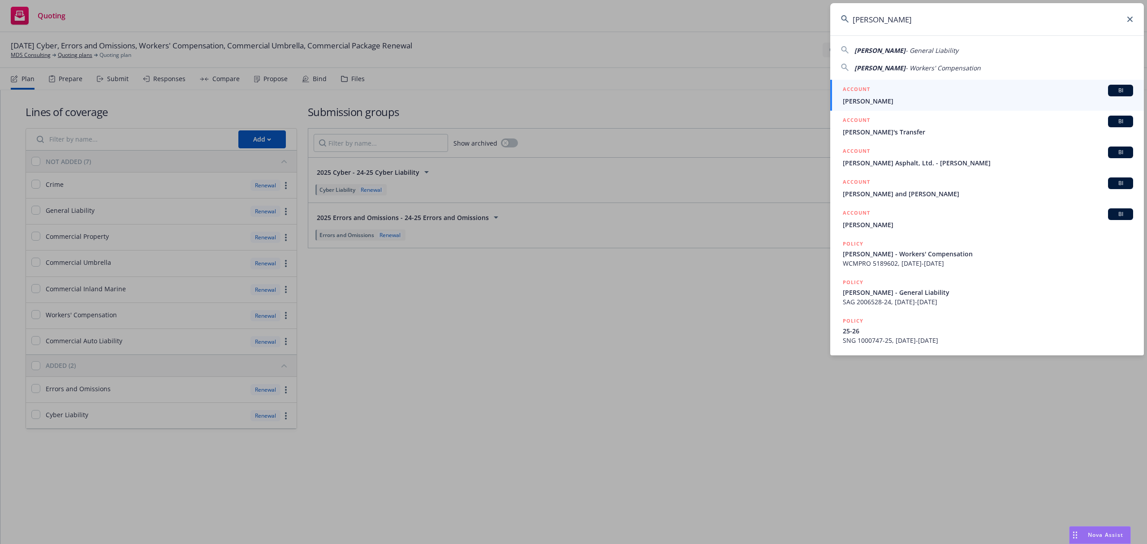
type input "Willy Nilly"
click at [911, 90] on div "ACCOUNT BI" at bounding box center [988, 91] width 290 height 12
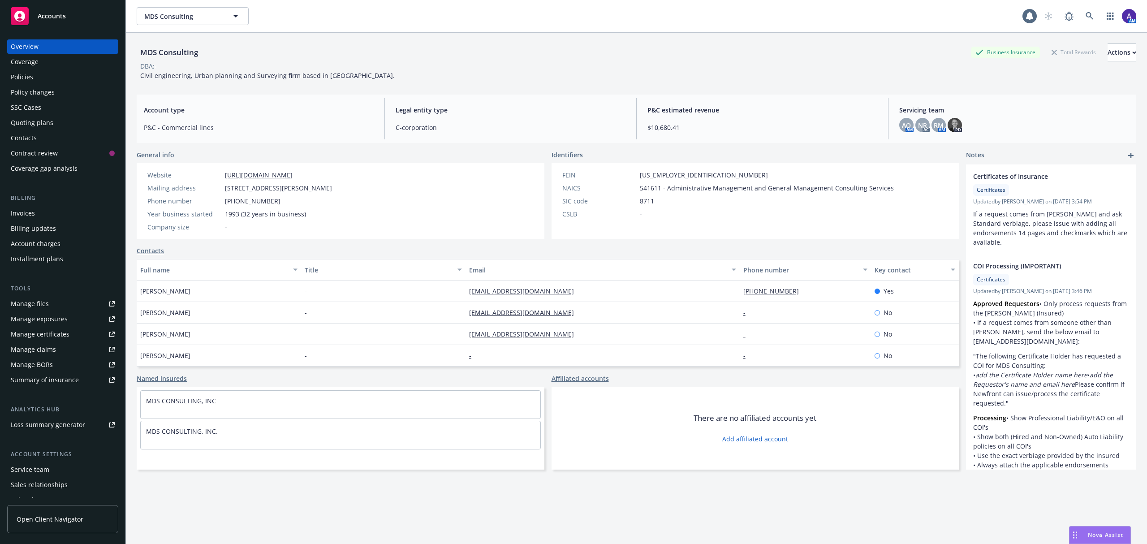
click at [51, 77] on div "Policies" at bounding box center [63, 77] width 104 height 14
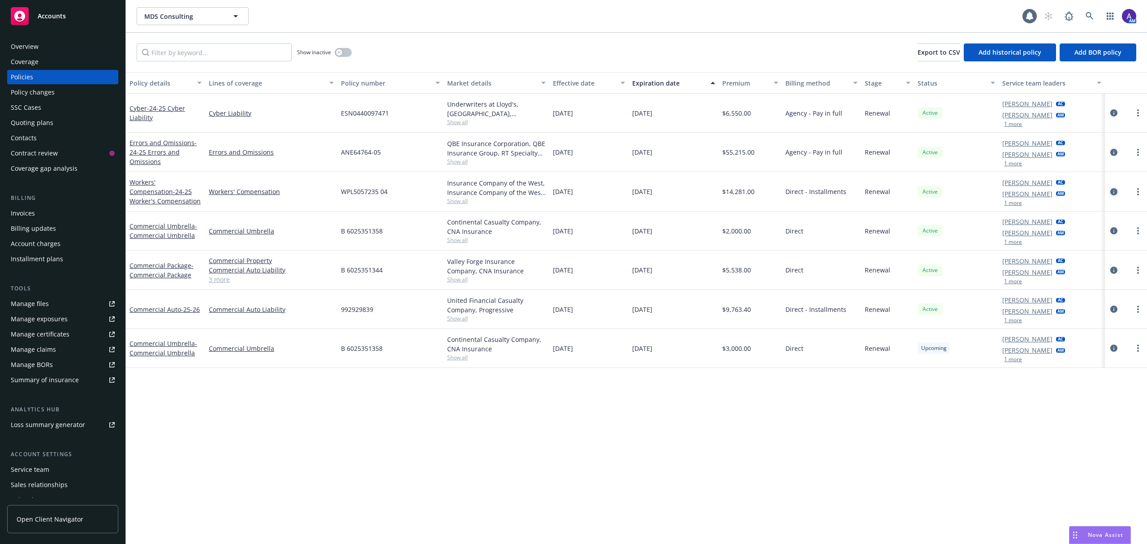
click at [1115, 190] on icon "circleInformation" at bounding box center [1113, 191] width 7 height 7
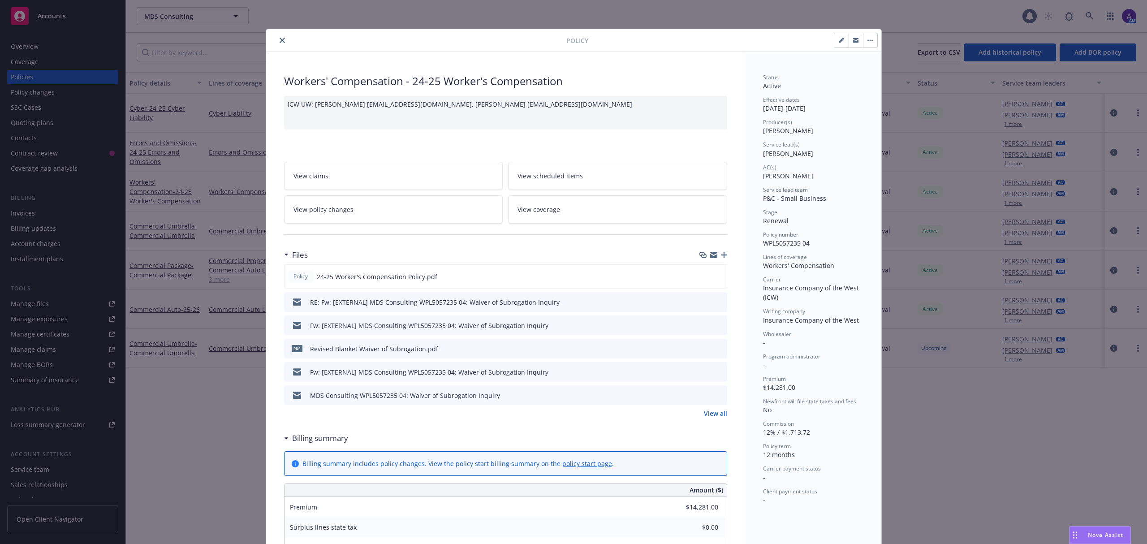
click at [280, 39] on icon "close" at bounding box center [282, 40] width 5 height 5
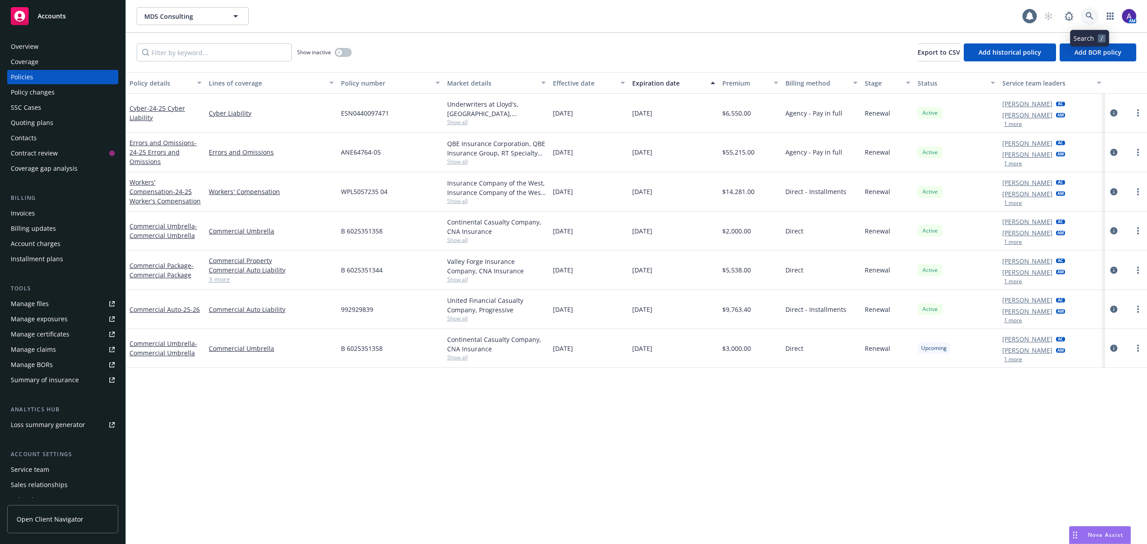
click at [1091, 13] on icon at bounding box center [1089, 16] width 8 height 8
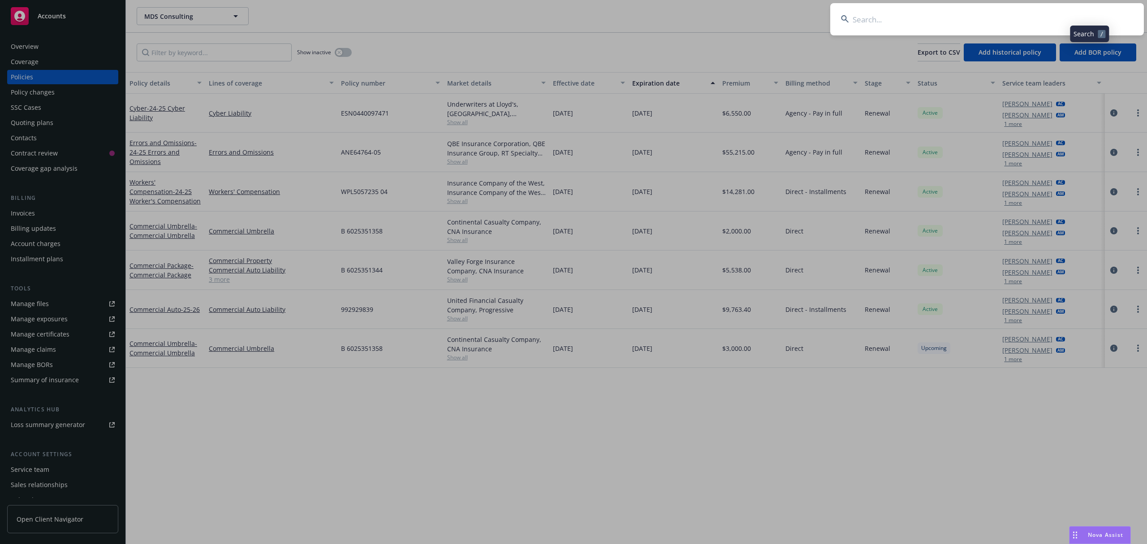
click at [991, 26] on input at bounding box center [987, 19] width 314 height 32
click at [991, 26] on input "SLS DBA SLS Preschool" at bounding box center [987, 19] width 314 height 32
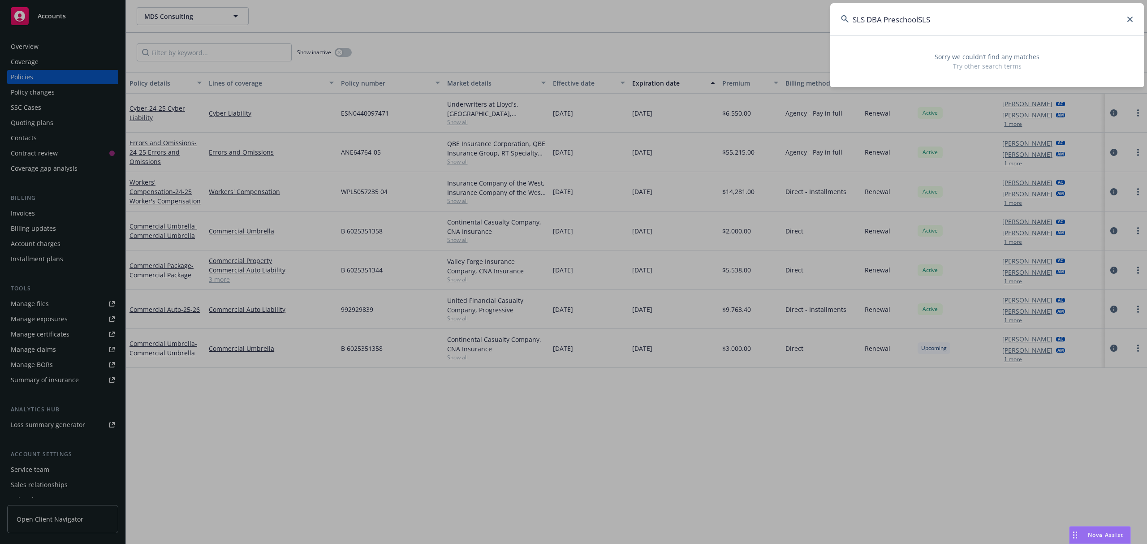
drag, startPoint x: 947, startPoint y: 22, endPoint x: 867, endPoint y: 13, distance: 79.7
click at [867, 13] on input "SLS DBA PreschoolSLS" at bounding box center [987, 19] width 314 height 32
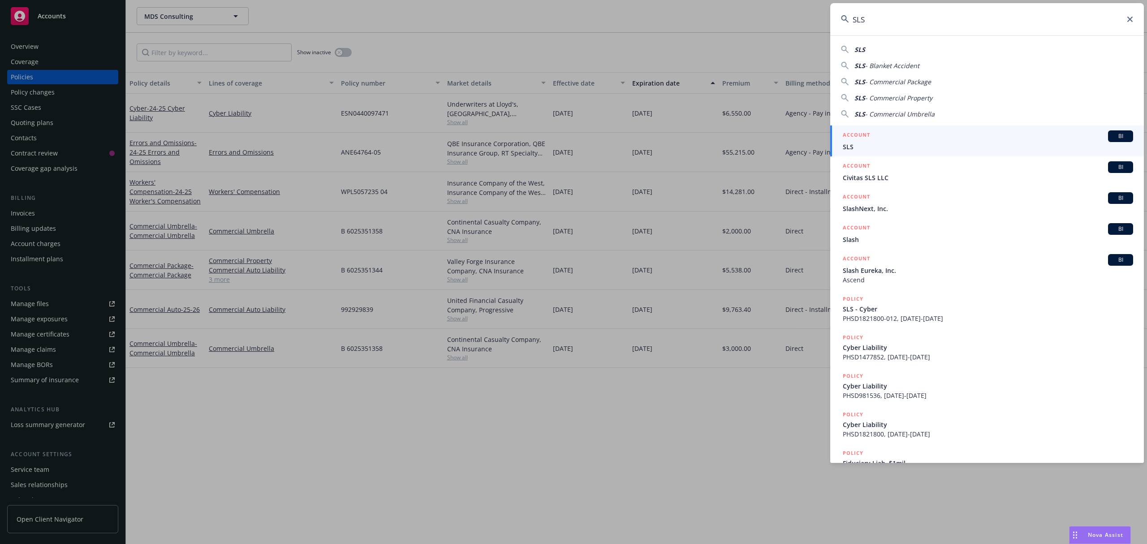
type input "SLS"
click at [888, 138] on div "ACCOUNT BI" at bounding box center [988, 136] width 290 height 12
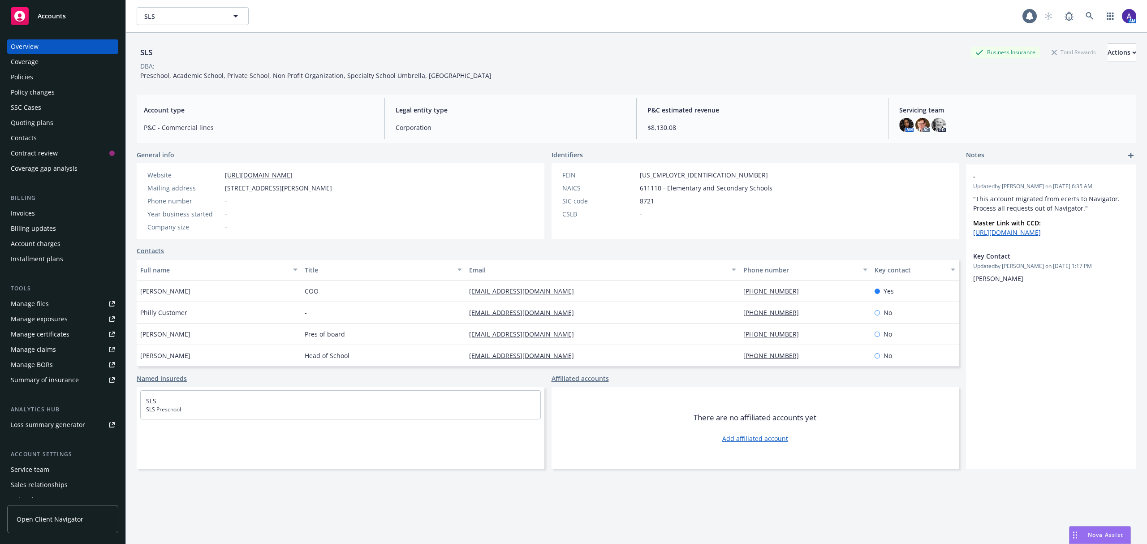
click at [65, 73] on div "Policies" at bounding box center [63, 77] width 104 height 14
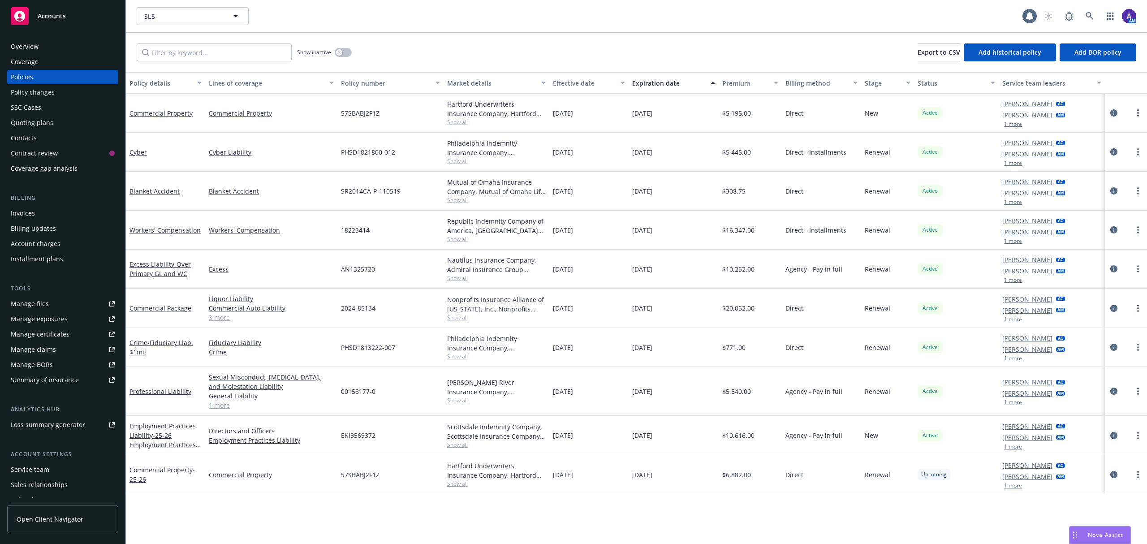
click at [1017, 240] on button "1 more" at bounding box center [1013, 240] width 18 height 5
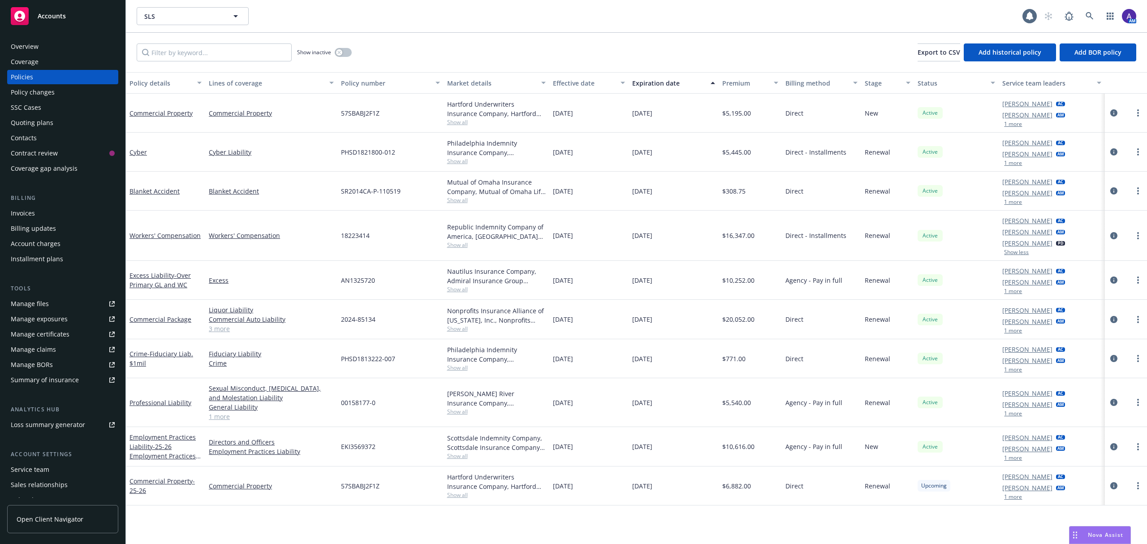
click at [52, 119] on div "Quoting plans" at bounding box center [63, 123] width 104 height 14
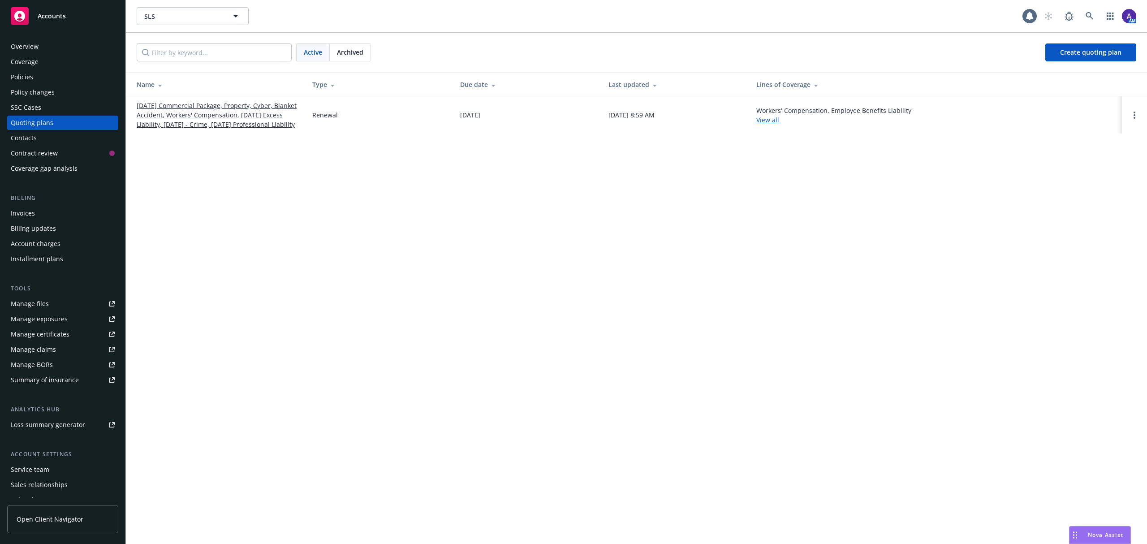
click at [248, 112] on link "[DATE] Commercial Package, Property, Cyber, Blanket Accident, Workers' Compensa…" at bounding box center [217, 115] width 161 height 28
